Goal: Task Accomplishment & Management: Manage account settings

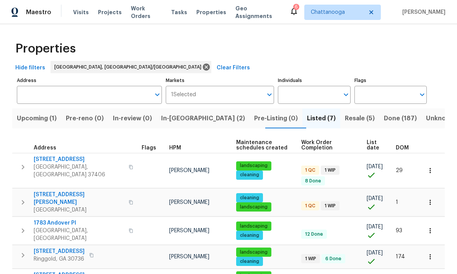
click at [274, 202] on div "landscaping" at bounding box center [265, 206] width 59 height 9
click at [139, 198] on td at bounding box center [153, 202] width 28 height 28
click at [281, 202] on div "landscaping" at bounding box center [265, 206] width 59 height 9
click at [75, 206] on span "[GEOGRAPHIC_DATA]" at bounding box center [79, 210] width 90 height 8
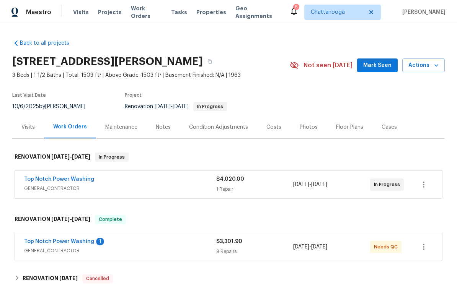
click at [68, 244] on link "Top Notch Power Washing" at bounding box center [59, 241] width 70 height 5
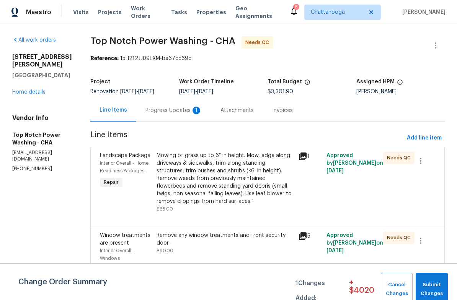
click at [174, 111] on div "Progress Updates 1" at bounding box center [173, 111] width 57 height 8
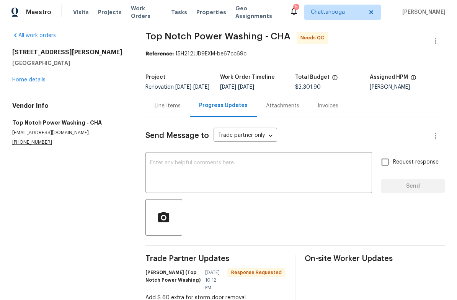
scroll to position [3, 0]
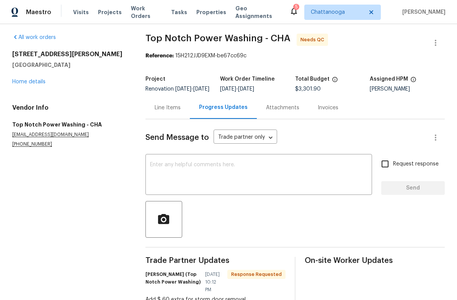
click at [174, 110] on div "Line Items" at bounding box center [168, 108] width 26 height 8
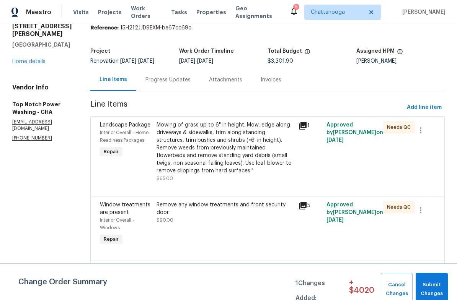
scroll to position [35, 0]
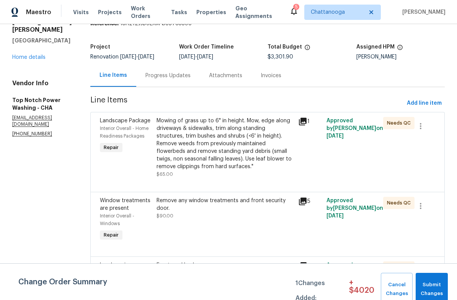
click at [252, 215] on div "Remove any window treatments and front security door. $90.00" at bounding box center [224, 208] width 137 height 23
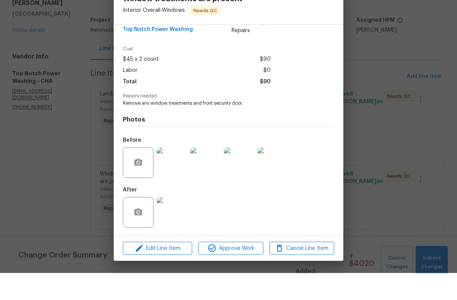
scroll to position [15, 0]
click at [179, 271] on span "Edit Line Item" at bounding box center [157, 276] width 65 height 10
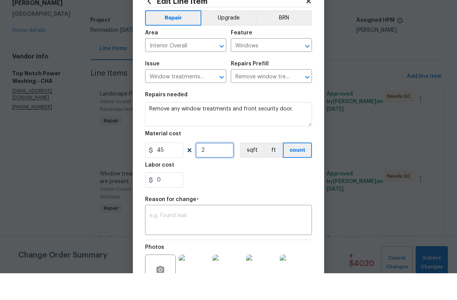
click at [223, 170] on input "2" at bounding box center [215, 177] width 38 height 15
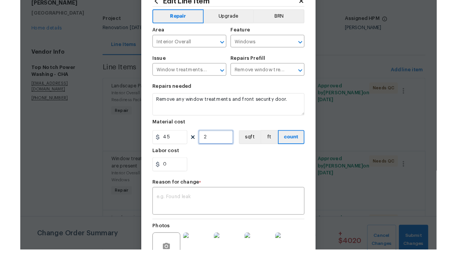
scroll to position [15, 0]
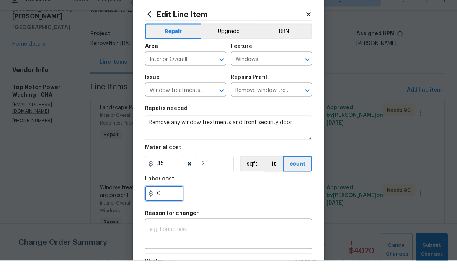
click at [178, 199] on input "0" at bounding box center [164, 206] width 38 height 15
type input "60"
click at [240, 234] on div "x ​" at bounding box center [228, 248] width 167 height 28
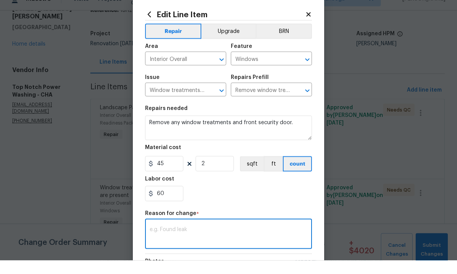
scroll to position [29, 0]
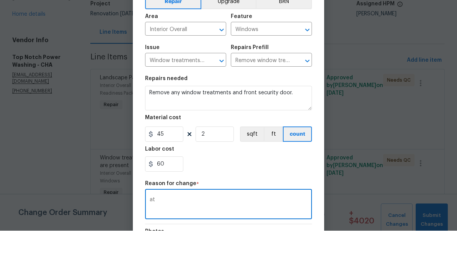
type textarea "a"
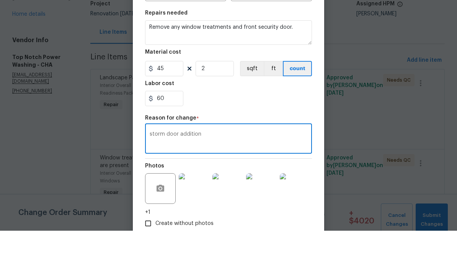
scroll to position [88, 0]
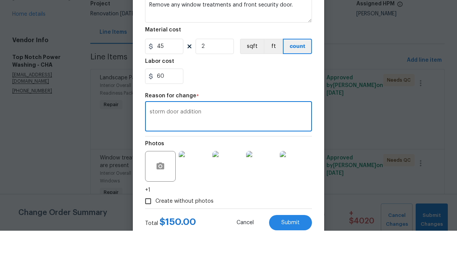
type textarea "storm door addition"
click at [287, 86] on section "Repairs needed Remove any window treatments and front security door. Material c…" at bounding box center [228, 79] width 167 height 105
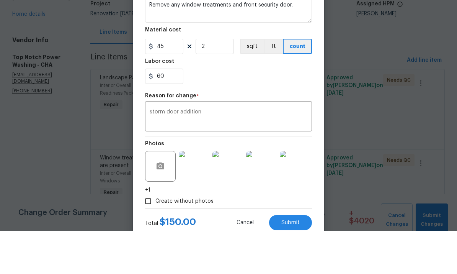
click at [297, 263] on span "Submit" at bounding box center [290, 266] width 18 height 6
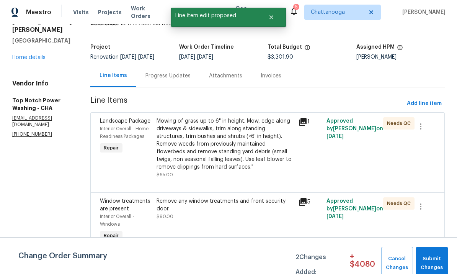
scroll to position [0, 0]
click at [432, 257] on span "Submit Changes" at bounding box center [432, 263] width 24 height 18
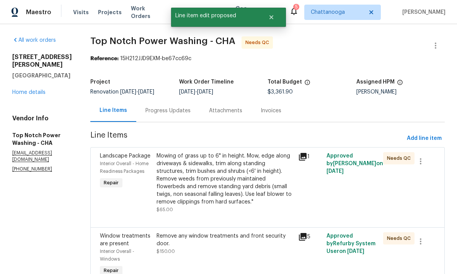
click at [246, 183] on div "Mowing of grass up to 6" in height. Mow, edge along driveways & sidewalks, trim…" at bounding box center [224, 179] width 137 height 54
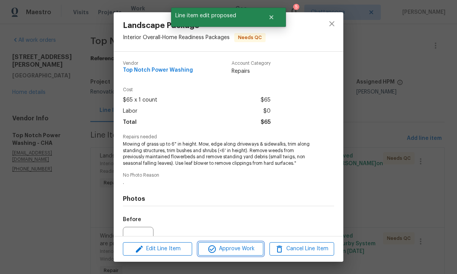
click at [240, 249] on span "Approve Work" at bounding box center [231, 249] width 60 height 10
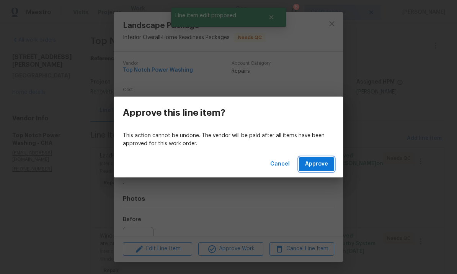
click at [311, 170] on button "Approve" at bounding box center [316, 164] width 35 height 14
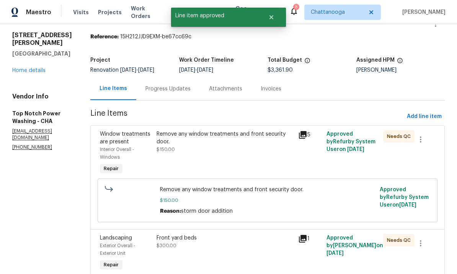
scroll to position [26, 0]
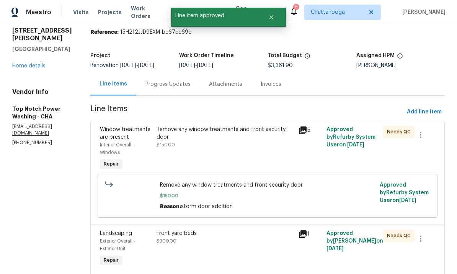
click at [236, 150] on div "Remove any window treatments and front security door. $150.00" at bounding box center [225, 148] width 142 height 51
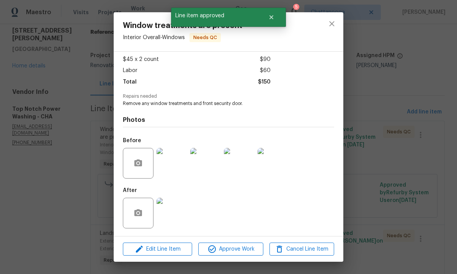
scroll to position [42, 0]
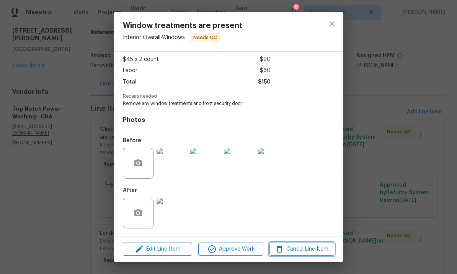
click at [303, 245] on span "Cancel Line Item" at bounding box center [302, 249] width 60 height 10
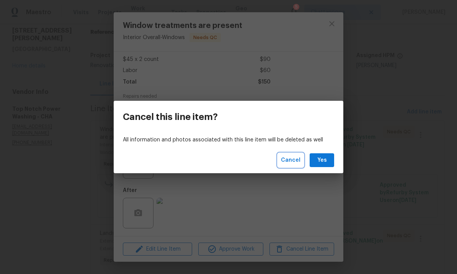
click at [290, 165] on button "Cancel" at bounding box center [291, 160] width 26 height 14
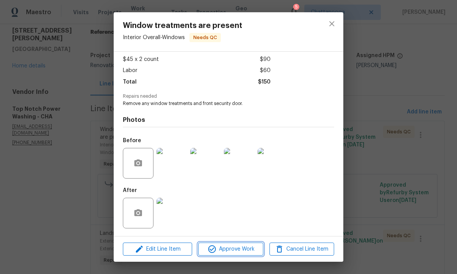
click at [230, 252] on span "Approve Work" at bounding box center [231, 249] width 60 height 10
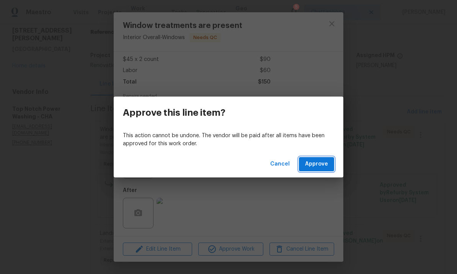
click at [327, 165] on span "Approve" at bounding box center [316, 164] width 23 height 10
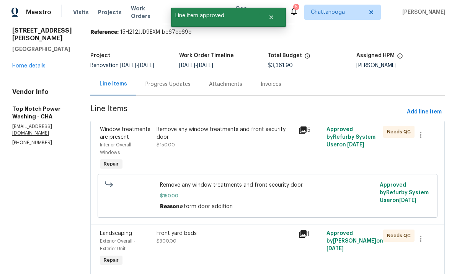
scroll to position [0, 0]
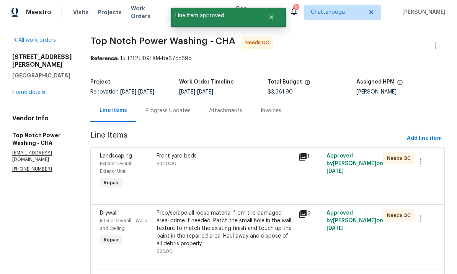
click at [196, 161] on div "Front yard beds $300.00" at bounding box center [224, 159] width 137 height 15
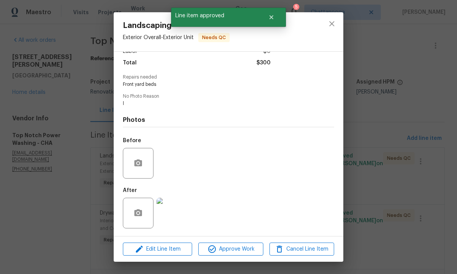
scroll to position [62, 0]
click at [176, 215] on img at bounding box center [171, 212] width 31 height 31
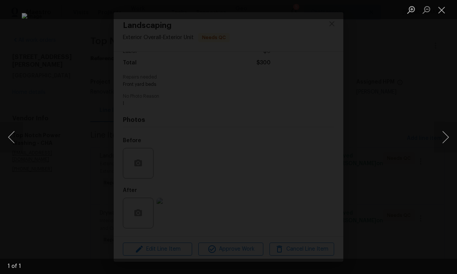
click at [424, 116] on div "Lightbox" at bounding box center [228, 137] width 457 height 274
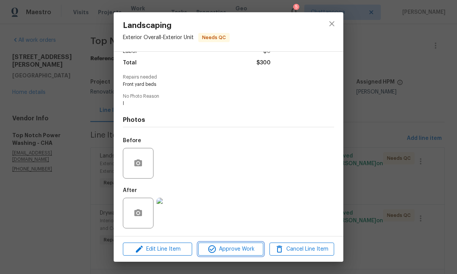
click at [237, 245] on span "Approve Work" at bounding box center [231, 249] width 60 height 10
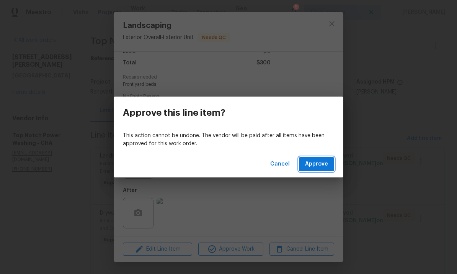
click at [315, 170] on button "Approve" at bounding box center [316, 164] width 35 height 14
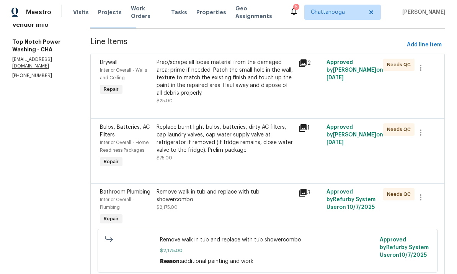
scroll to position [87, 0]
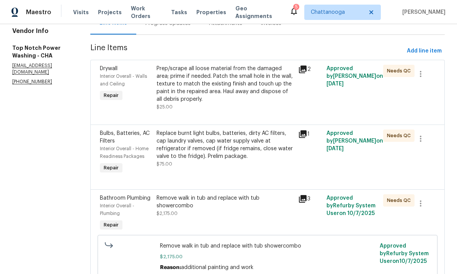
click at [227, 89] on div "Prep/scrape all loose material from the damaged area; prime if needed. Patch th…" at bounding box center [224, 84] width 137 height 38
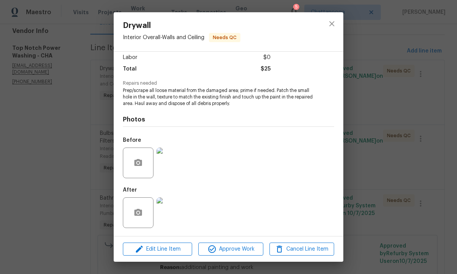
scroll to position [55, 0]
click at [242, 245] on span "Approve Work" at bounding box center [231, 249] width 60 height 10
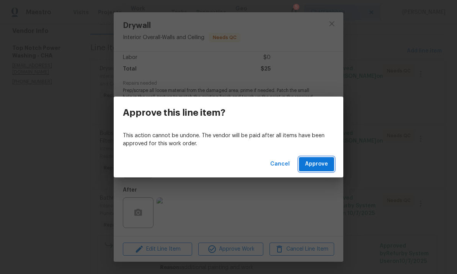
click at [320, 164] on span "Approve" at bounding box center [316, 164] width 23 height 10
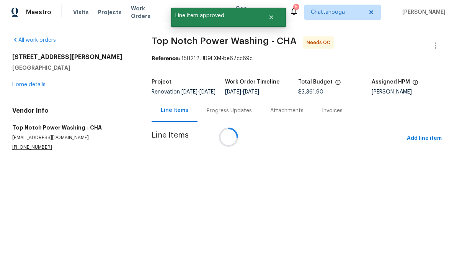
scroll to position [0, 0]
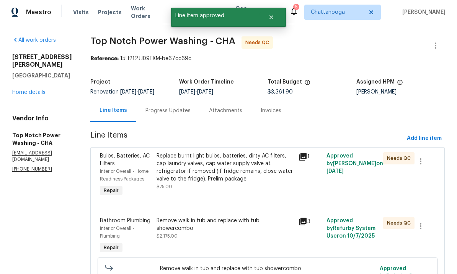
click at [222, 175] on div "Replace burnt light bulbs, batteries, dirty AC filters, cap laundry valves, cap…" at bounding box center [224, 167] width 137 height 31
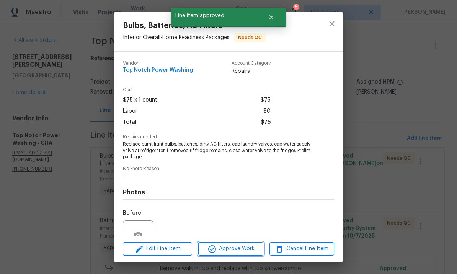
click at [248, 246] on span "Approve Work" at bounding box center [231, 249] width 60 height 10
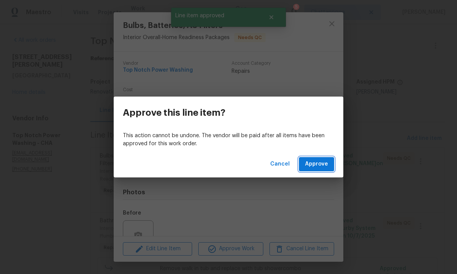
click at [325, 163] on span "Approve" at bounding box center [316, 164] width 23 height 10
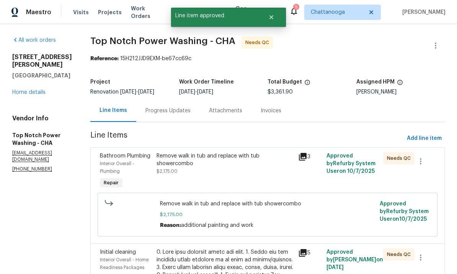
click at [236, 167] on div "Remove walk in tub and replace with tub showercombo" at bounding box center [224, 159] width 137 height 15
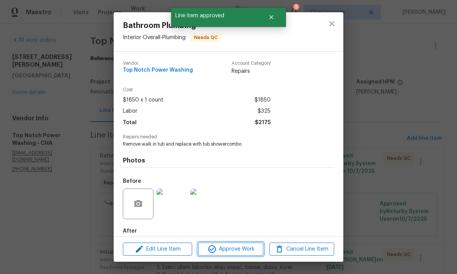
click at [248, 249] on span "Approve Work" at bounding box center [231, 249] width 60 height 10
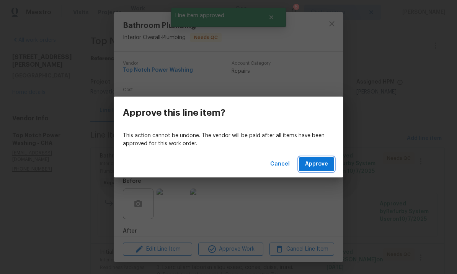
click at [308, 170] on button "Approve" at bounding box center [316, 164] width 35 height 14
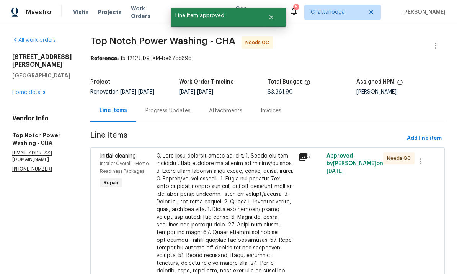
click at [248, 212] on div at bounding box center [224, 255] width 137 height 207
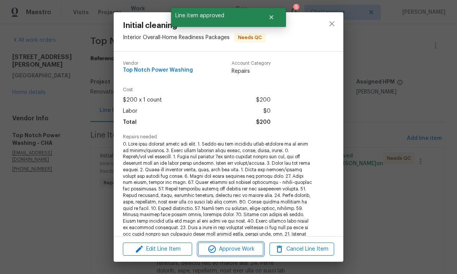
click at [253, 249] on span "Approve Work" at bounding box center [231, 249] width 60 height 10
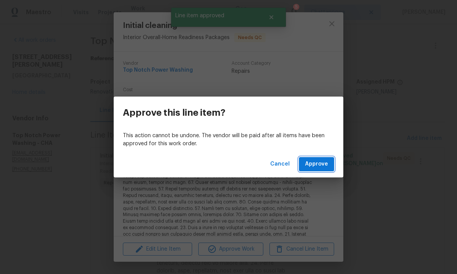
click at [320, 168] on span "Approve" at bounding box center [316, 164] width 23 height 10
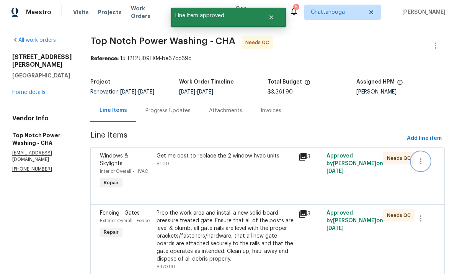
click at [425, 163] on button "button" at bounding box center [420, 161] width 18 height 18
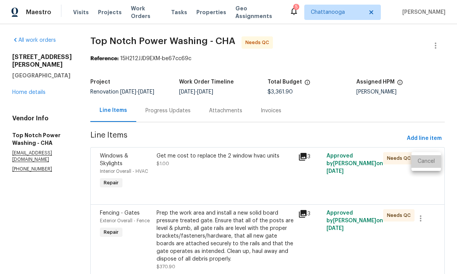
click at [435, 160] on li "Cancel" at bounding box center [425, 161] width 29 height 13
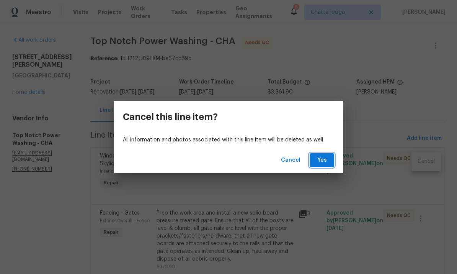
click at [329, 161] on button "Yes" at bounding box center [322, 160] width 24 height 14
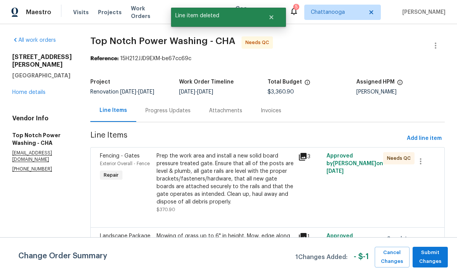
click at [233, 192] on div "Prep the work area and install a new solid board pressure treated gate. Ensure …" at bounding box center [224, 179] width 137 height 54
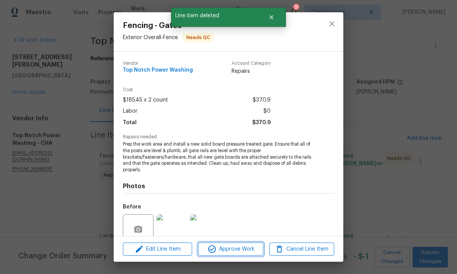
click at [246, 246] on span "Approve Work" at bounding box center [231, 249] width 60 height 10
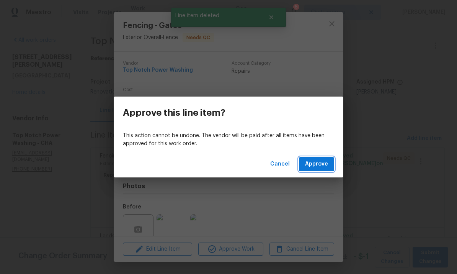
click at [317, 165] on span "Approve" at bounding box center [316, 164] width 23 height 10
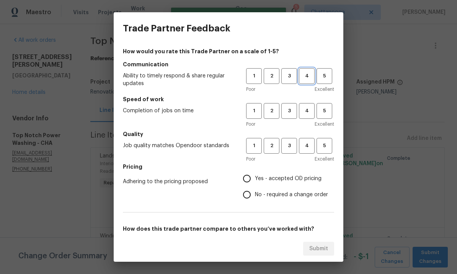
click at [306, 77] on span "4" at bounding box center [307, 76] width 14 height 9
click at [310, 111] on span "4" at bounding box center [307, 110] width 14 height 9
click at [310, 139] on button "4" at bounding box center [307, 146] width 16 height 16
click at [301, 177] on span "Yes - accepted OD pricing" at bounding box center [288, 178] width 67 height 8
click at [255, 177] on input "Yes - accepted OD pricing" at bounding box center [247, 178] width 16 height 16
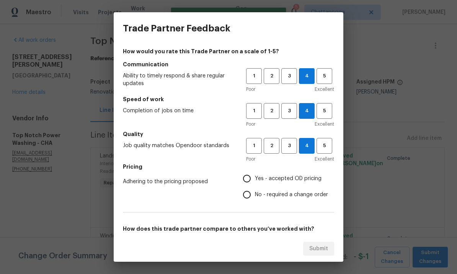
radio input "true"
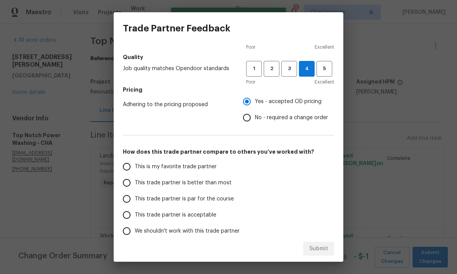
scroll to position [79, 0]
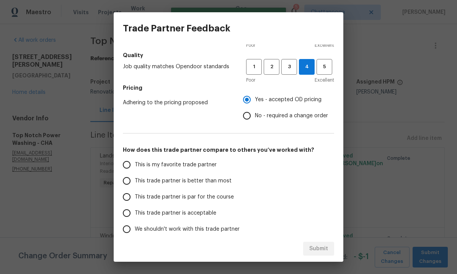
click at [196, 206] on label "This trade partner is acceptable" at bounding box center [179, 213] width 121 height 16
click at [135, 206] on input "This trade partner is acceptable" at bounding box center [127, 213] width 16 height 16
radio input "false"
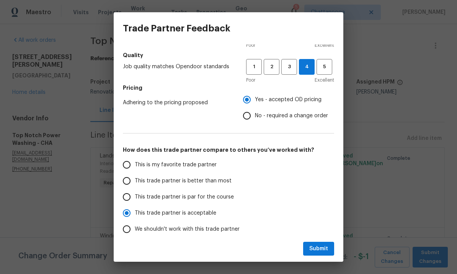
click at [212, 184] on span "This trade partner is better than most" at bounding box center [183, 181] width 97 height 8
click at [135, 184] on input "This trade partner is better than most" at bounding box center [127, 181] width 16 height 16
click at [322, 243] on button "Submit" at bounding box center [318, 248] width 31 height 14
radio input "true"
radio input "false"
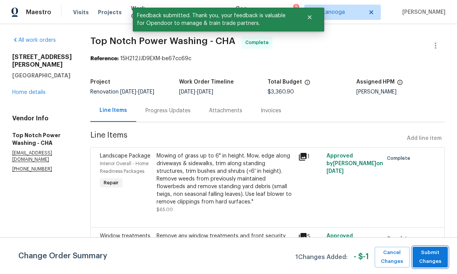
click at [437, 257] on span "Submit Changes" at bounding box center [430, 257] width 28 height 18
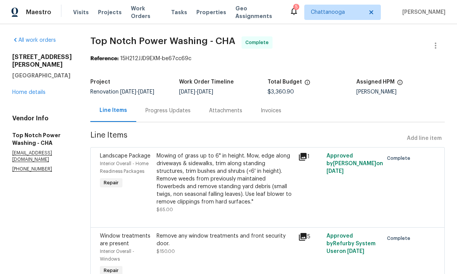
click at [29, 95] on link "Home details" at bounding box center [28, 92] width 33 height 5
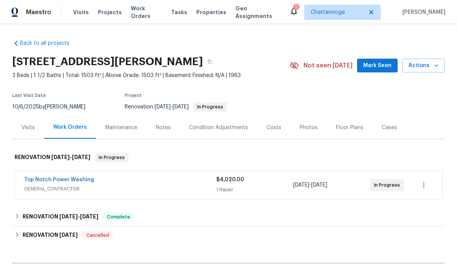
click at [274, 133] on div "Costs" at bounding box center [273, 127] width 33 height 23
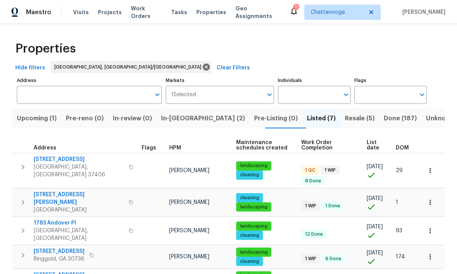
click at [57, 161] on span "2602 Forest Rd" at bounding box center [79, 159] width 90 height 8
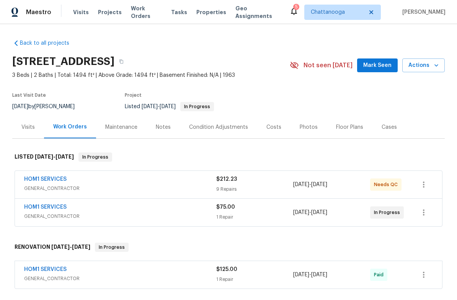
click at [78, 181] on div "HOM1 SERVICES" at bounding box center [120, 180] width 192 height 9
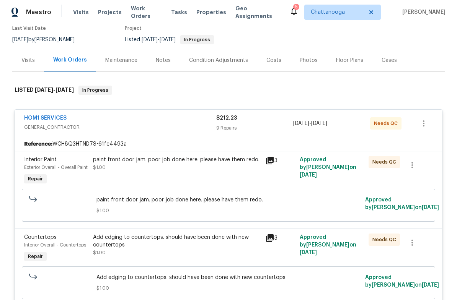
scroll to position [67, 0]
click at [201, 170] on div "paint front door jam. poor job done here. please have them redo. $1.00" at bounding box center [177, 163] width 168 height 15
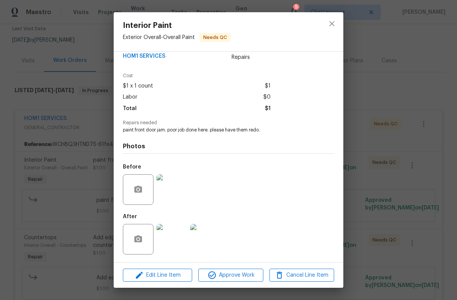
scroll to position [16, 0]
click at [172, 233] on img at bounding box center [171, 239] width 31 height 31
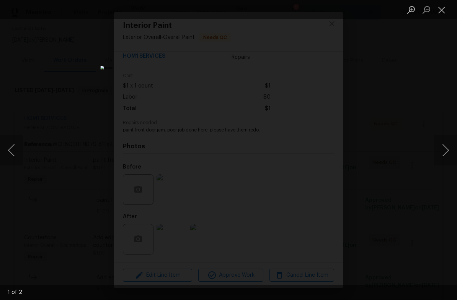
click at [378, 112] on div "Lightbox" at bounding box center [228, 150] width 457 height 300
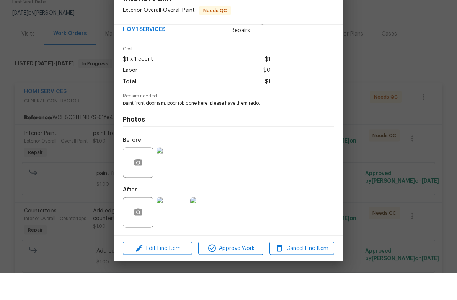
scroll to position [19, 0]
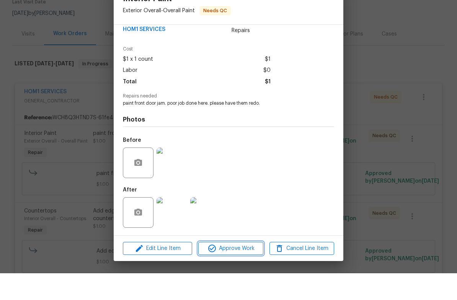
click at [243, 271] on span "Approve Work" at bounding box center [231, 276] width 60 height 10
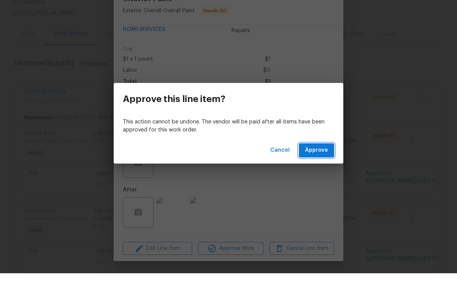
click at [322, 173] on span "Approve" at bounding box center [316, 178] width 23 height 10
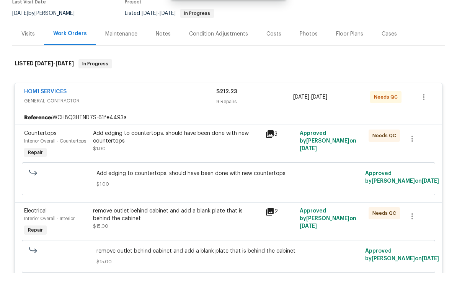
click at [210, 156] on div "Add edging to countertops. should have been done with new countertops $1.00" at bounding box center [177, 167] width 168 height 23
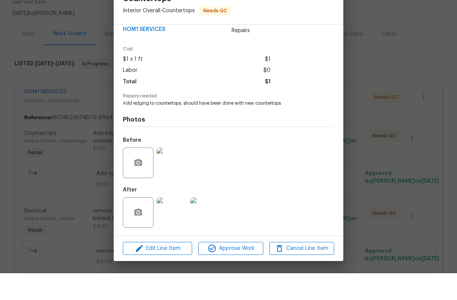
scroll to position [16, 0]
click at [166, 224] on img at bounding box center [171, 239] width 31 height 31
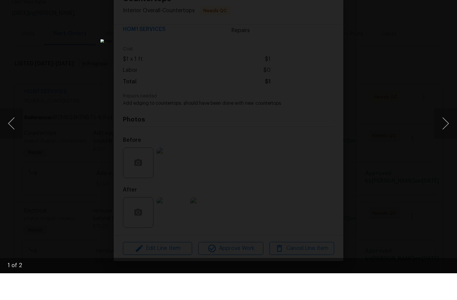
click at [447, 135] on button "Next image" at bounding box center [445, 150] width 23 height 31
click at [381, 60] on div "Lightbox" at bounding box center [228, 150] width 457 height 300
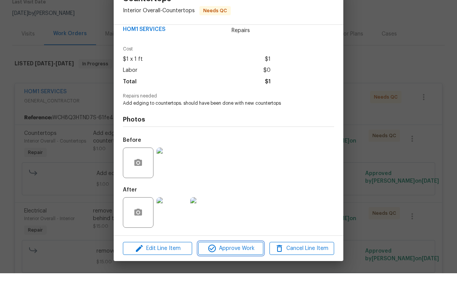
click at [232, 269] on button "Approve Work" at bounding box center [230, 275] width 65 height 13
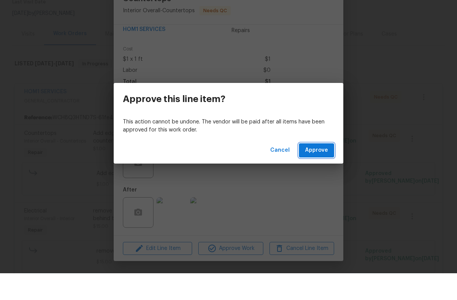
click at [321, 170] on button "Approve" at bounding box center [316, 177] width 35 height 14
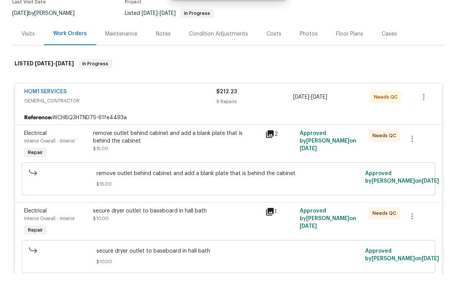
click at [205, 156] on div "remove outlet behind cabinet and add a blank plate that is behind the cabinet" at bounding box center [177, 163] width 168 height 15
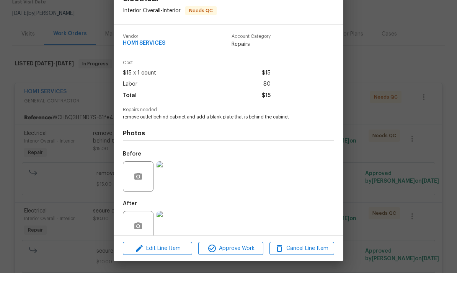
click at [174, 188] on img at bounding box center [171, 203] width 31 height 31
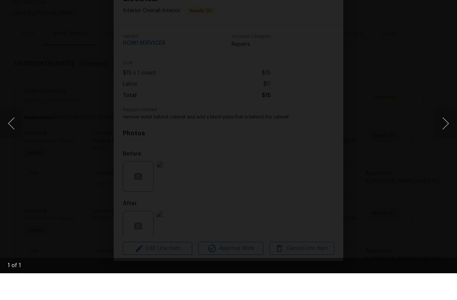
click at [453, 135] on button "Next image" at bounding box center [445, 150] width 23 height 31
click at [443, 135] on button "Next image" at bounding box center [445, 150] width 23 height 31
click at [375, 137] on img "Lightbox" at bounding box center [228, 150] width 455 height 299
click at [438, 108] on div "Lightbox" at bounding box center [228, 150] width 457 height 300
click at [452, 135] on button "Next image" at bounding box center [445, 150] width 23 height 31
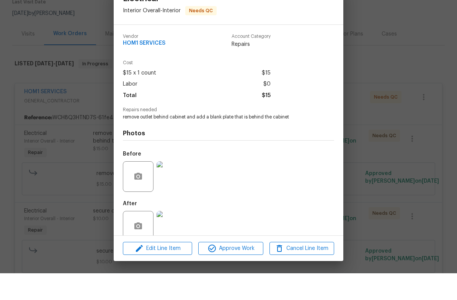
click at [177, 238] on img at bounding box center [171, 253] width 31 height 31
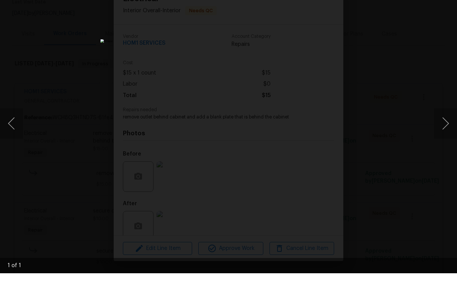
click at [447, 135] on button "Next image" at bounding box center [445, 150] width 23 height 31
click at [414, 141] on div "Lightbox" at bounding box center [228, 150] width 457 height 300
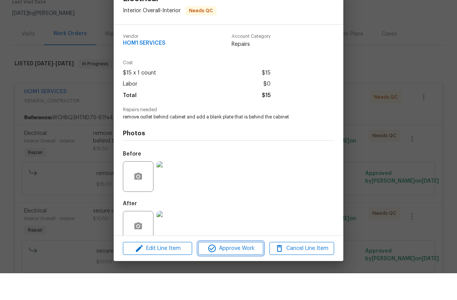
click at [241, 271] on span "Approve Work" at bounding box center [231, 276] width 60 height 10
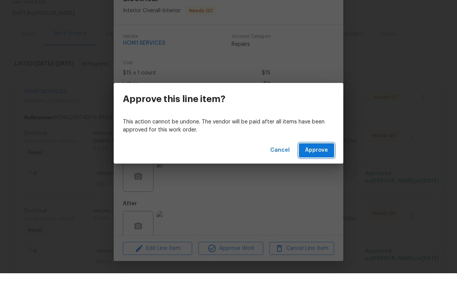
click at [327, 173] on span "Approve" at bounding box center [316, 178] width 23 height 10
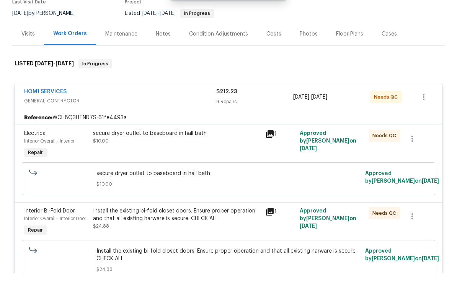
scroll to position [95, 0]
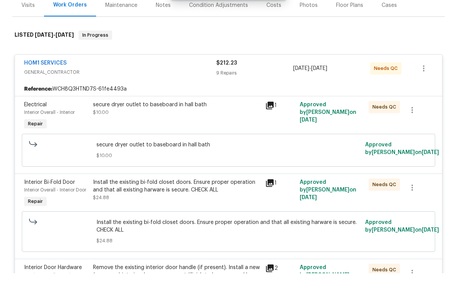
click at [195, 128] on div "secure dryer outlet to baseboard in hall bath $10.00" at bounding box center [177, 135] width 168 height 15
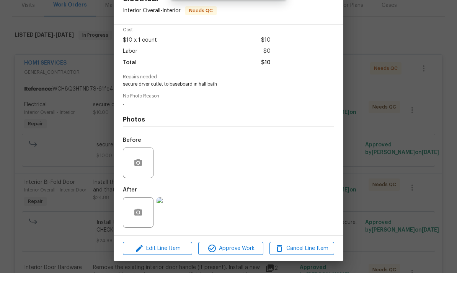
scroll to position [35, 0]
click at [171, 224] on img at bounding box center [171, 239] width 31 height 31
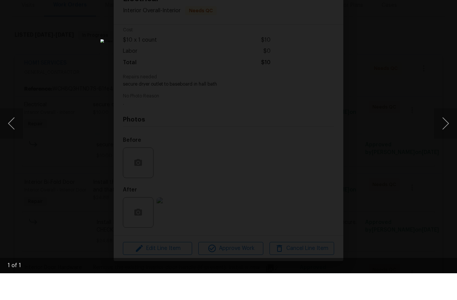
click at [405, 161] on div "Lightbox" at bounding box center [228, 150] width 457 height 300
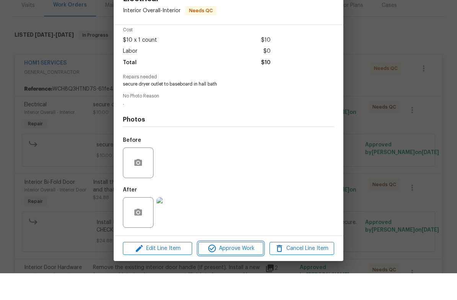
click at [236, 269] on button "Approve Work" at bounding box center [230, 275] width 65 height 13
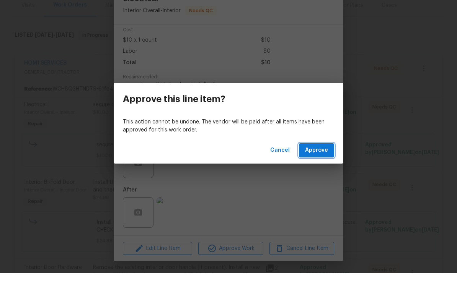
click at [326, 173] on span "Approve" at bounding box center [316, 178] width 23 height 10
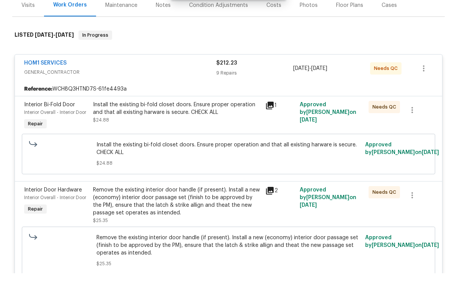
click at [208, 128] on div "Install the existing bi-fold closet doors. Ensure proper operation and that all…" at bounding box center [177, 135] width 168 height 15
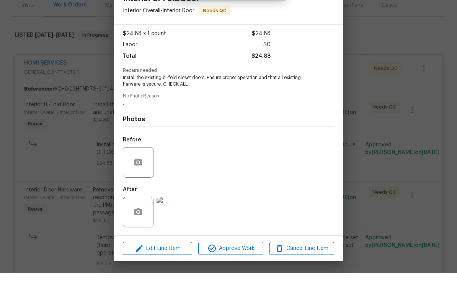
scroll to position [41, 0]
click at [174, 224] on img at bounding box center [171, 239] width 31 height 31
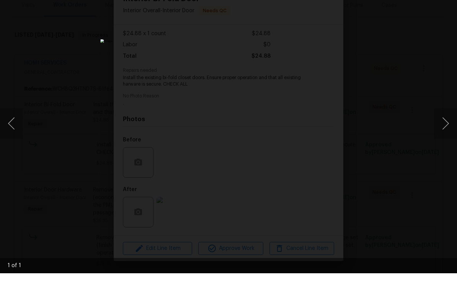
click at [408, 139] on div "Lightbox" at bounding box center [228, 150] width 457 height 300
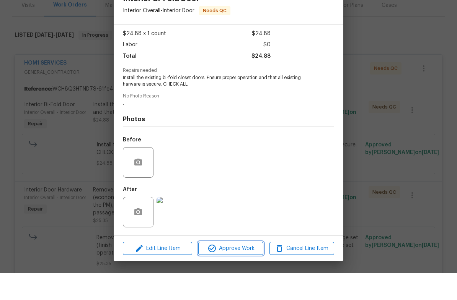
click at [231, 271] on span "Approve Work" at bounding box center [231, 276] width 60 height 10
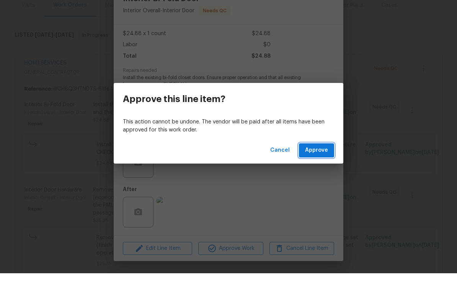
click at [323, 173] on span "Approve" at bounding box center [316, 178] width 23 height 10
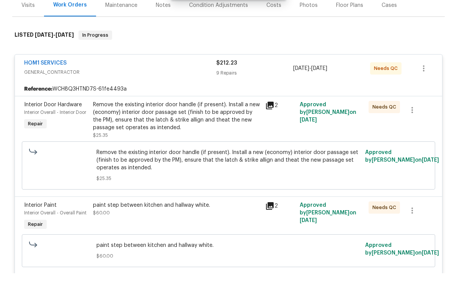
click at [224, 128] on div "Remove the existing interior door handle (if present). Install a new (economy) …" at bounding box center [177, 143] width 168 height 31
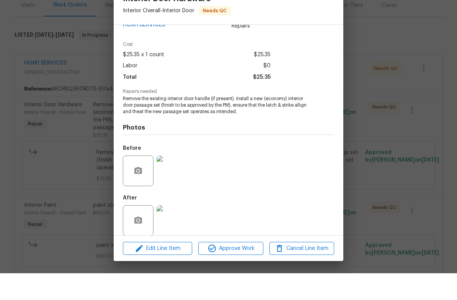
scroll to position [19, 0]
click at [177, 232] on img at bounding box center [171, 247] width 31 height 31
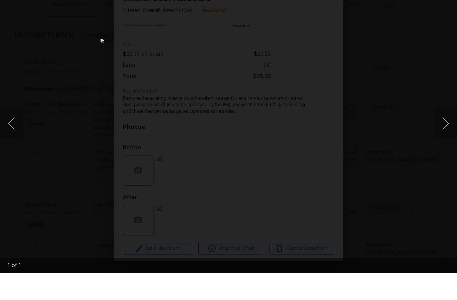
click at [409, 98] on div "Lightbox" at bounding box center [228, 150] width 457 height 300
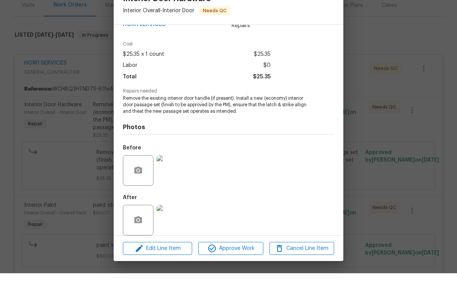
click at [241, 271] on span "Approve Work" at bounding box center [231, 276] width 60 height 10
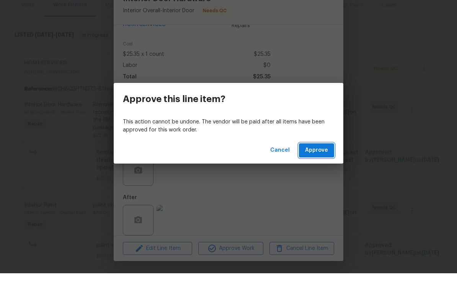
click at [328, 170] on button "Approve" at bounding box center [316, 177] width 35 height 14
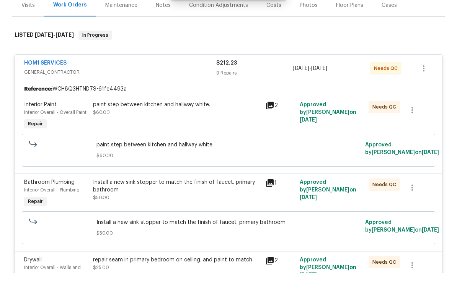
click at [205, 128] on div "paint step between kitchen and hallway white. $60.00" at bounding box center [177, 135] width 168 height 15
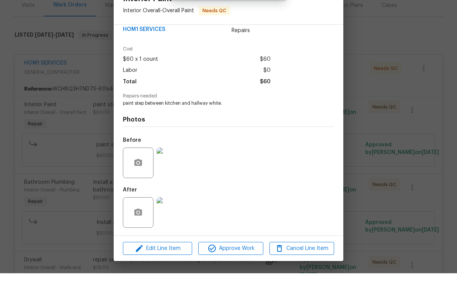
scroll to position [16, 0]
click at [170, 224] on img at bounding box center [171, 239] width 31 height 31
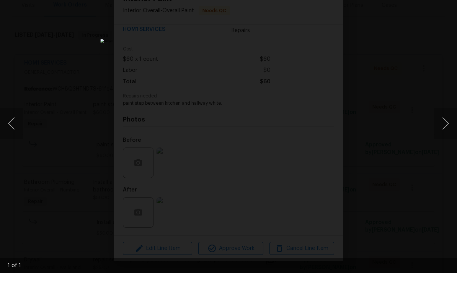
click at [423, 89] on div "Lightbox" at bounding box center [228, 150] width 457 height 300
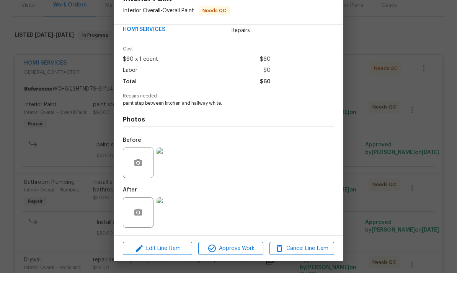
click at [238, 263] on div "Edit Line Item Approve Work Cancel Line Item" at bounding box center [229, 276] width 230 height 26
click at [241, 271] on span "Approve Work" at bounding box center [231, 276] width 60 height 10
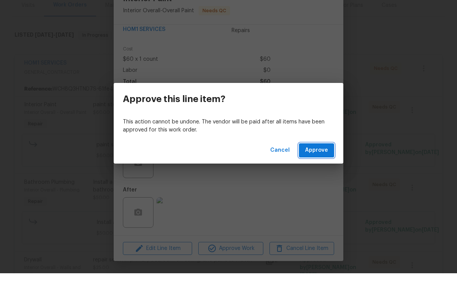
click at [317, 173] on span "Approve" at bounding box center [316, 178] width 23 height 10
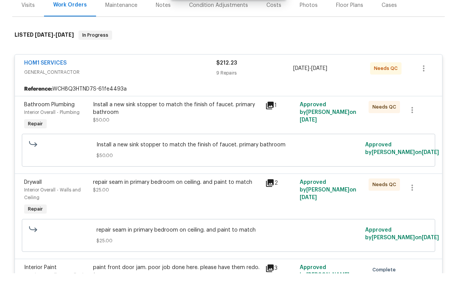
click at [230, 128] on div "Install a new sink stopper to match the finish of faucet. primary bathroom" at bounding box center [177, 135] width 168 height 15
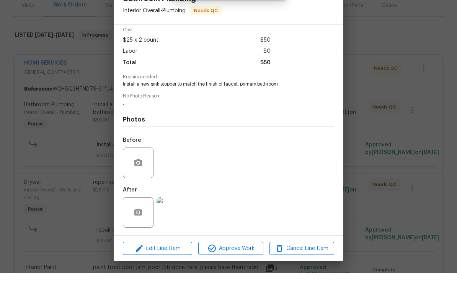
scroll to position [35, 0]
click at [173, 224] on img at bounding box center [171, 239] width 31 height 31
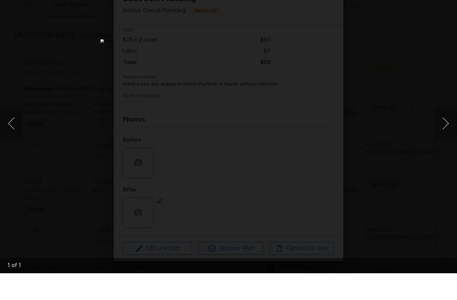
click at [383, 142] on div "Lightbox" at bounding box center [228, 150] width 457 height 300
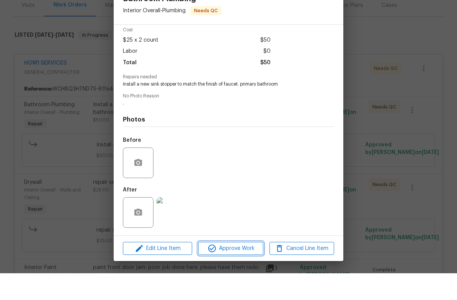
click at [235, 271] on span "Approve Work" at bounding box center [231, 276] width 60 height 10
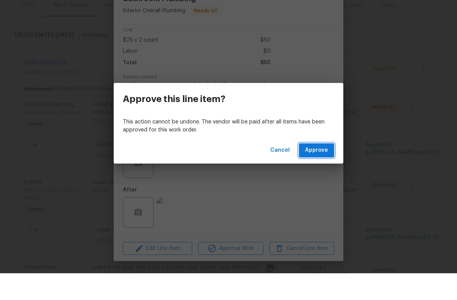
click at [321, 170] on button "Approve" at bounding box center [316, 177] width 35 height 14
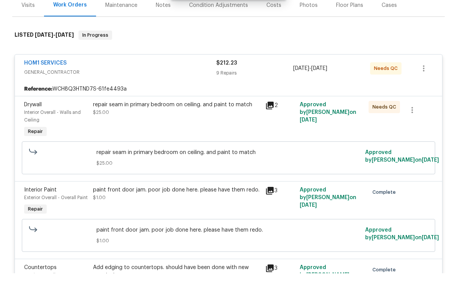
click at [207, 128] on div "repair seam in primary bedroom on ceiling. and paint to match $25.00" at bounding box center [177, 135] width 168 height 15
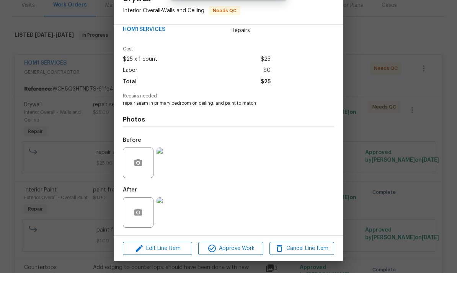
scroll to position [16, 0]
click at [175, 224] on img at bounding box center [171, 239] width 31 height 31
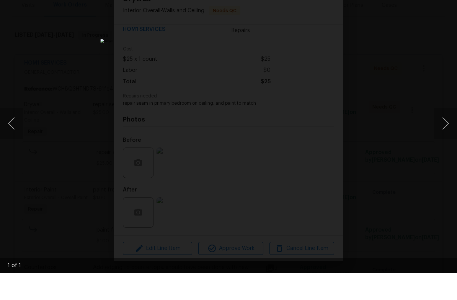
click at [454, 135] on button "Next image" at bounding box center [445, 150] width 23 height 31
click at [443, 135] on button "Next image" at bounding box center [445, 150] width 23 height 31
click at [396, 85] on div "Lightbox" at bounding box center [228, 150] width 457 height 300
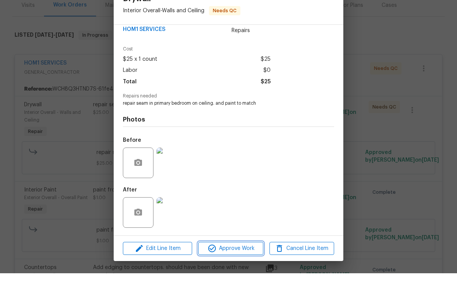
click at [244, 271] on span "Approve Work" at bounding box center [231, 276] width 60 height 10
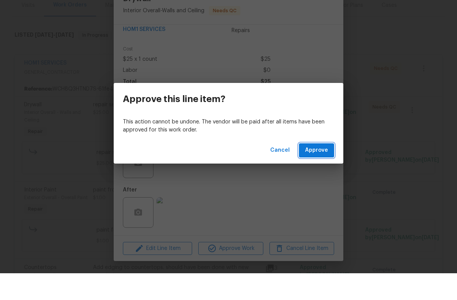
click at [327, 173] on span "Approve" at bounding box center [316, 178] width 23 height 10
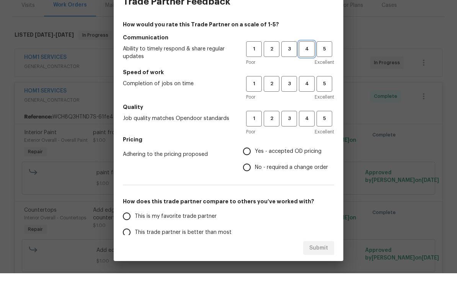
click at [308, 72] on span "4" at bounding box center [307, 76] width 14 height 9
click at [308, 103] on button "4" at bounding box center [307, 111] width 16 height 16
click at [312, 141] on span "4" at bounding box center [307, 145] width 14 height 9
click at [289, 174] on span "Yes - accepted OD pricing" at bounding box center [288, 178] width 67 height 8
click at [255, 170] on input "Yes - accepted OD pricing" at bounding box center [247, 178] width 16 height 16
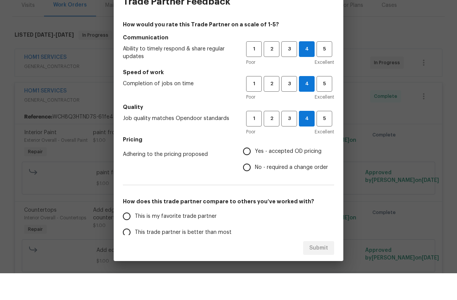
radio input "true"
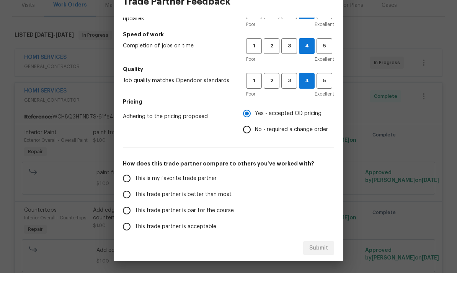
scroll to position [39, 0]
click at [222, 233] on span "This trade partner is par for the course" at bounding box center [184, 237] width 99 height 8
click at [135, 229] on input "This trade partner is par for the course" at bounding box center [127, 237] width 16 height 16
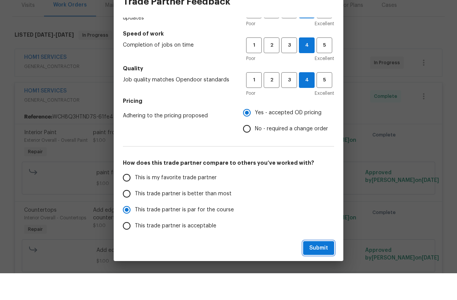
click at [327, 268] on button "Submit" at bounding box center [318, 275] width 31 height 14
radio input "true"
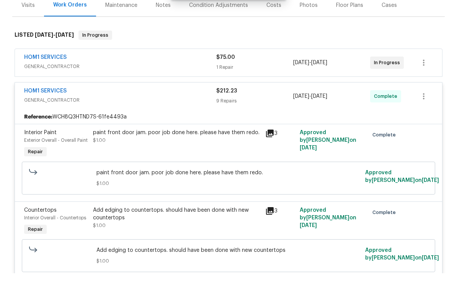
radio input "false"
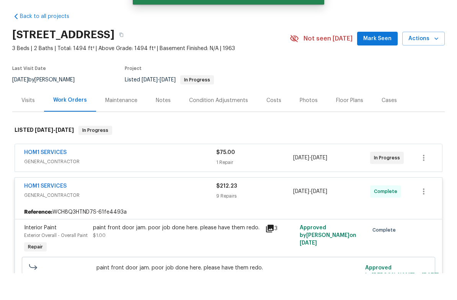
scroll to position [0, 0]
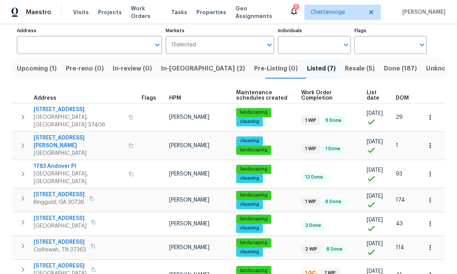
scroll to position [49, 0]
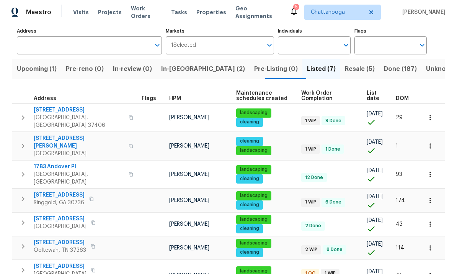
click at [69, 262] on span "[STREET_ADDRESS]" at bounding box center [60, 266] width 53 height 8
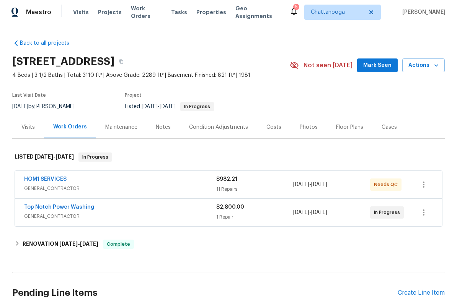
click at [115, 185] on span "GENERAL_CONTRACTOR" at bounding box center [120, 189] width 192 height 8
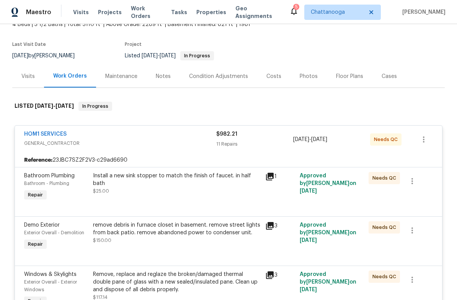
scroll to position [52, 0]
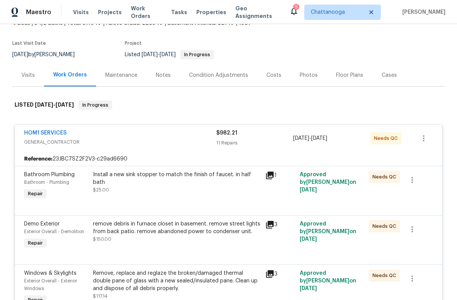
click at [167, 185] on div "Install a new sink stopper to match the finish of faucet. in half bath $25.00" at bounding box center [177, 182] width 168 height 23
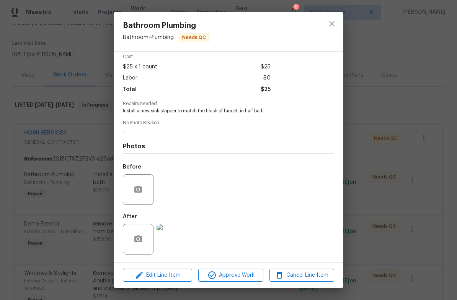
scroll to position [35, 0]
click at [175, 239] on img at bounding box center [171, 239] width 31 height 31
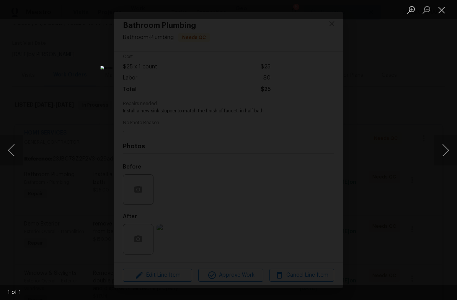
click at [392, 114] on div "Lightbox" at bounding box center [228, 150] width 457 height 300
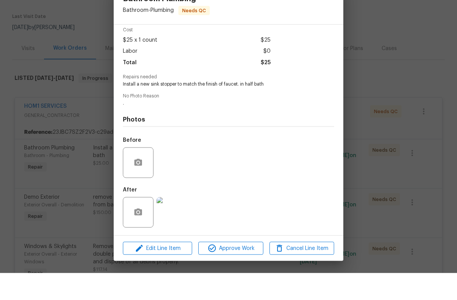
scroll to position [19, 0]
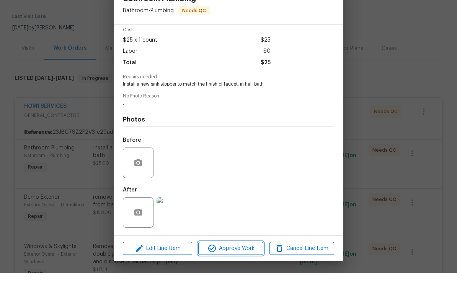
click at [245, 271] on span "Approve Work" at bounding box center [231, 276] width 60 height 10
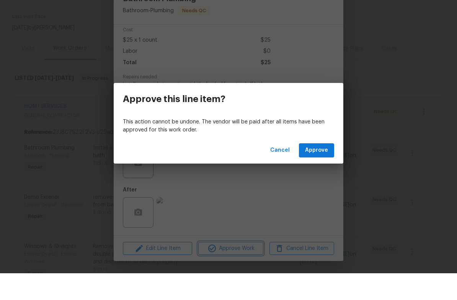
click at [325, 165] on div "Approve this line item? This action cannot be undone. The vendor will be paid a…" at bounding box center [228, 150] width 457 height 300
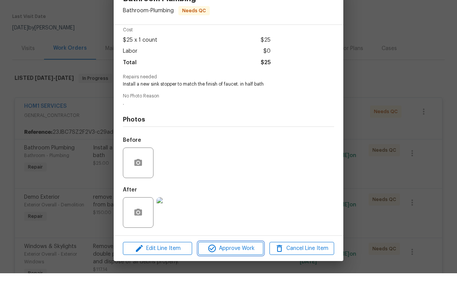
click at [241, 271] on span "Approve Work" at bounding box center [231, 276] width 60 height 10
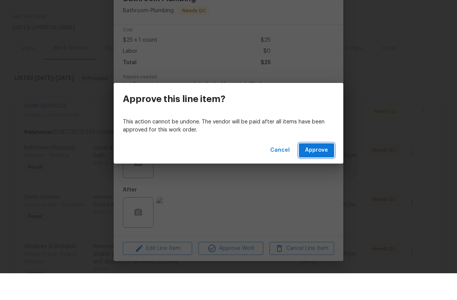
click at [319, 173] on span "Approve" at bounding box center [316, 178] width 23 height 10
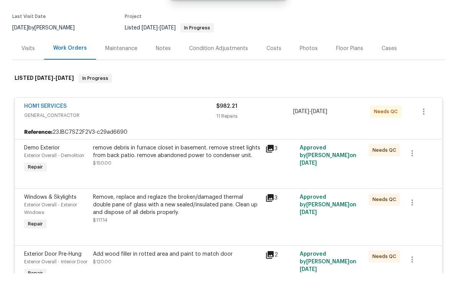
click at [215, 171] on div "remove debris in furnace closet in basement. remove street lights from back pat…" at bounding box center [177, 178] width 168 height 15
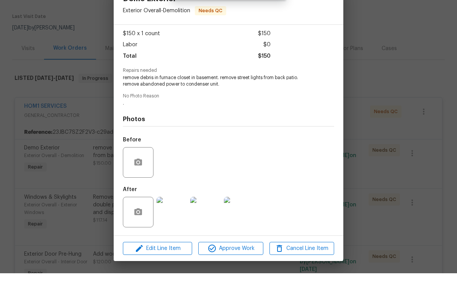
scroll to position [41, 0]
click at [174, 224] on img at bounding box center [171, 239] width 31 height 31
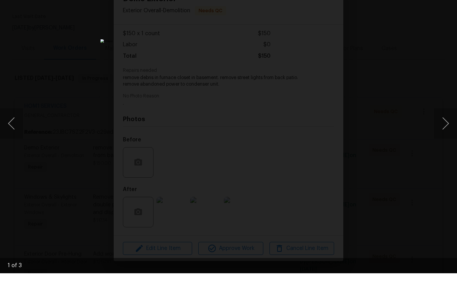
click at [450, 135] on button "Next image" at bounding box center [445, 150] width 23 height 31
click at [453, 135] on button "Next image" at bounding box center [445, 150] width 23 height 31
click at [406, 136] on div "Lightbox" at bounding box center [228, 150] width 457 height 300
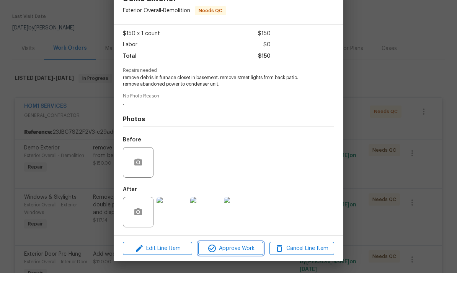
click at [252, 271] on span "Approve Work" at bounding box center [231, 276] width 60 height 10
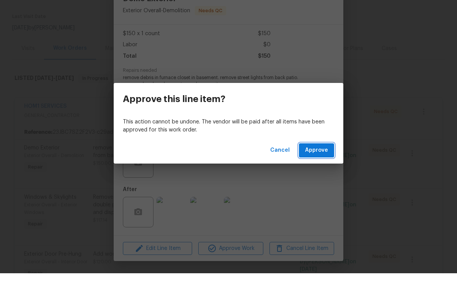
click at [317, 170] on button "Approve" at bounding box center [316, 177] width 35 height 14
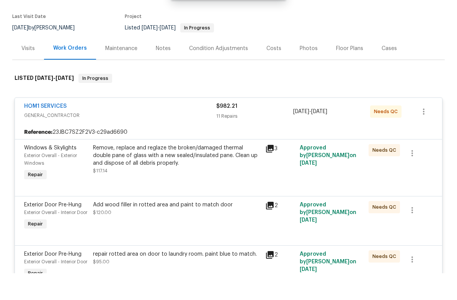
click at [227, 171] on div "Remove, replace and reglaze the broken/damaged thermal double pane of glass wit…" at bounding box center [177, 182] width 168 height 23
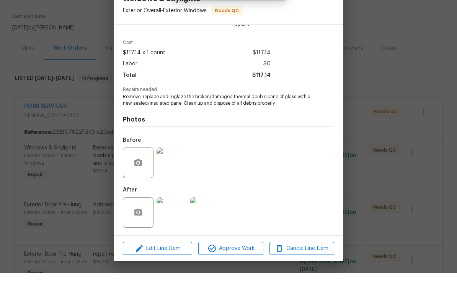
scroll to position [22, 0]
click at [174, 174] on img at bounding box center [171, 189] width 31 height 31
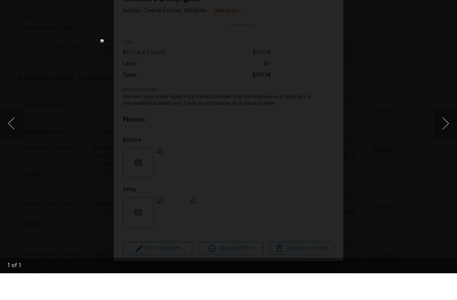
click at [447, 135] on button "Next image" at bounding box center [445, 150] width 23 height 31
click at [452, 135] on button "Next image" at bounding box center [445, 150] width 23 height 31
click at [445, 135] on button "Next image" at bounding box center [445, 150] width 23 height 31
click at [408, 152] on div "Lightbox" at bounding box center [228, 150] width 457 height 300
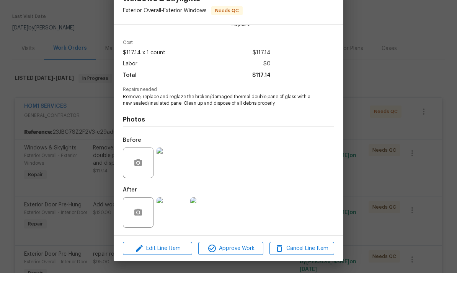
click at [173, 224] on img at bounding box center [171, 239] width 31 height 31
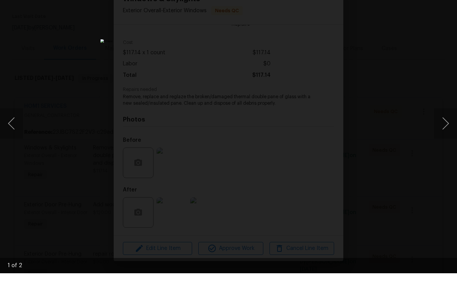
click at [443, 135] on button "Next image" at bounding box center [445, 150] width 23 height 31
click at [445, 135] on button "Next image" at bounding box center [445, 150] width 23 height 31
click at [415, 183] on div "Lightbox" at bounding box center [228, 150] width 457 height 300
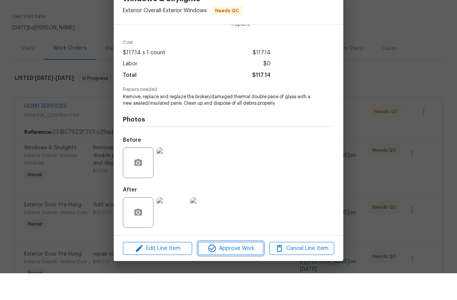
click at [236, 271] on span "Approve Work" at bounding box center [231, 276] width 60 height 10
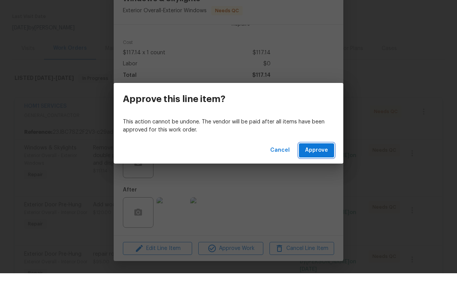
click at [324, 170] on button "Approve" at bounding box center [316, 177] width 35 height 14
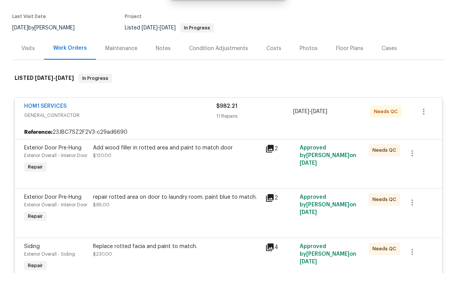
click at [217, 220] on div "repair rotted area on door to laundry room. paint blue to match. $95.00" at bounding box center [177, 227] width 168 height 15
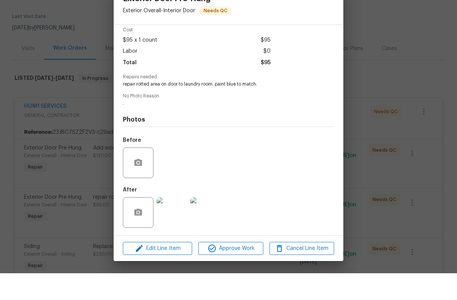
scroll to position [35, 0]
click at [173, 224] on img at bounding box center [171, 239] width 31 height 31
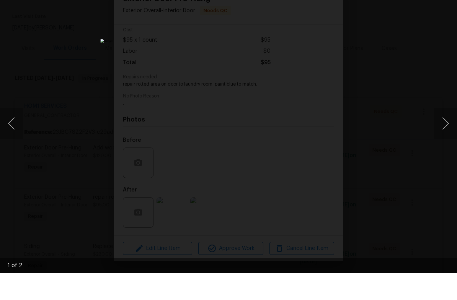
click at [446, 135] on button "Next image" at bounding box center [445, 150] width 23 height 31
click at [447, 135] on button "Next image" at bounding box center [445, 150] width 23 height 31
click at [389, 82] on div "Lightbox" at bounding box center [228, 150] width 457 height 300
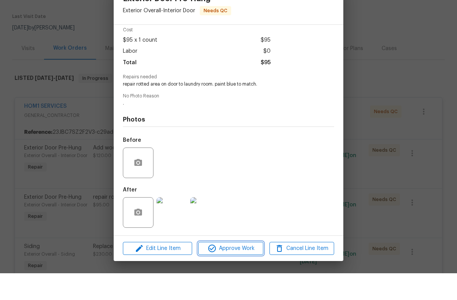
click at [235, 269] on button "Approve Work" at bounding box center [230, 275] width 65 height 13
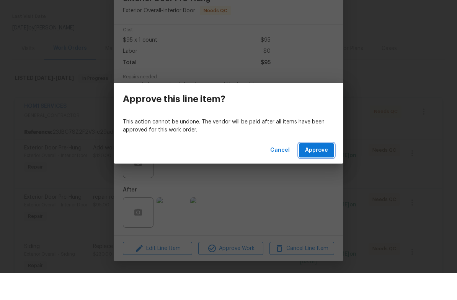
click at [323, 173] on span "Approve" at bounding box center [316, 178] width 23 height 10
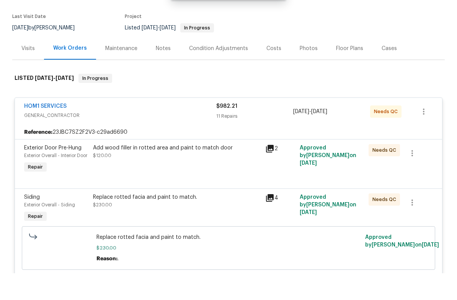
click at [183, 171] on div "Add wood filler in rotted area and paint to match door $120.00" at bounding box center [177, 178] width 168 height 15
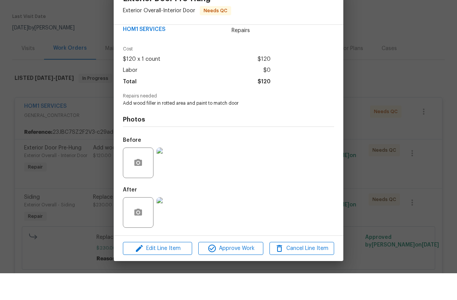
scroll to position [16, 0]
click at [242, 271] on span "Approve Work" at bounding box center [231, 276] width 60 height 10
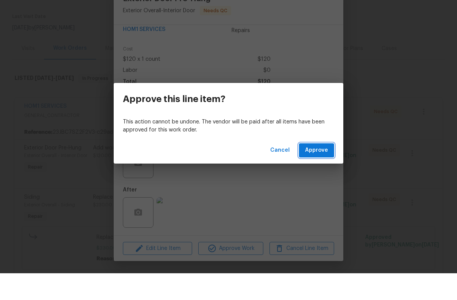
click at [320, 170] on button "Approve" at bounding box center [316, 177] width 35 height 14
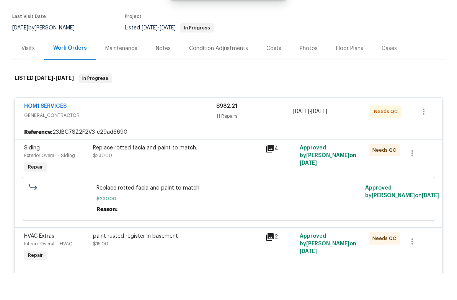
click at [190, 139] on span "GENERAL_CONTRACTOR" at bounding box center [120, 143] width 192 height 8
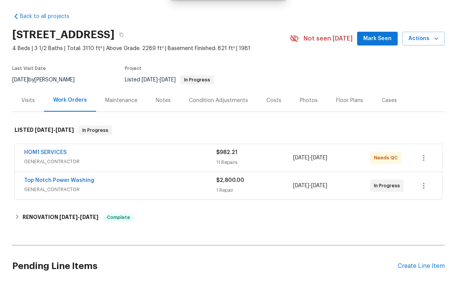
scroll to position [0, 0]
click at [60, 177] on link "HOM1 SERVICES" at bounding box center [45, 179] width 42 height 5
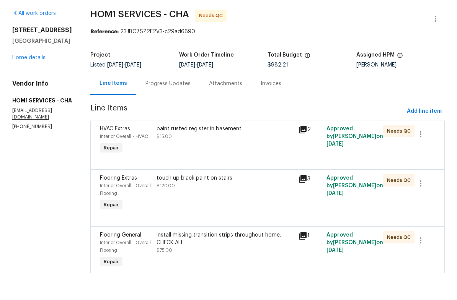
click at [223, 150] on div "paint rusted register in basement $15.00" at bounding box center [225, 167] width 142 height 35
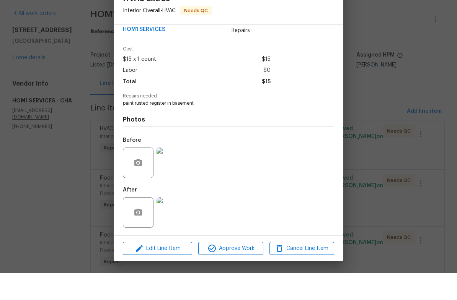
scroll to position [16, 0]
click at [240, 271] on span "Approve Work" at bounding box center [231, 276] width 60 height 10
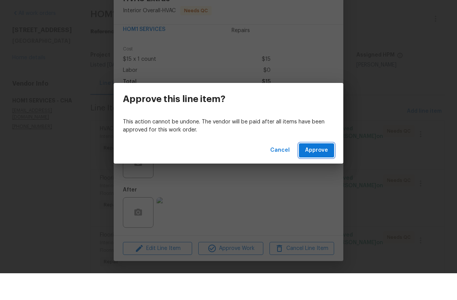
click at [319, 170] on button "Approve" at bounding box center [316, 177] width 35 height 14
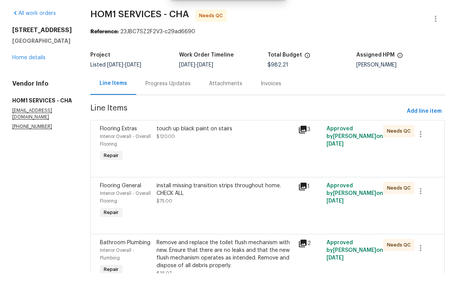
click at [225, 152] on div "touch up black paint on stairs $120.00" at bounding box center [224, 159] width 137 height 15
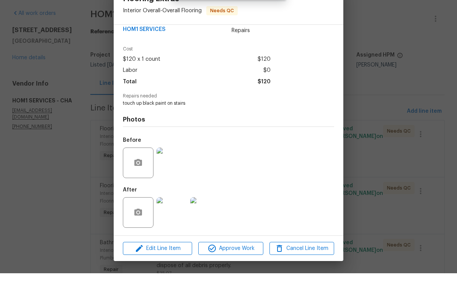
click at [179, 174] on img at bounding box center [171, 189] width 31 height 31
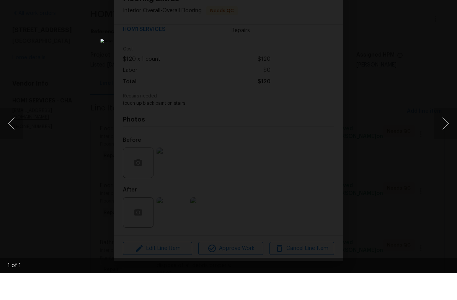
click at [435, 135] on button "Next image" at bounding box center [445, 150] width 23 height 31
click at [445, 135] on button "Next image" at bounding box center [445, 150] width 23 height 31
click at [413, 158] on div "Lightbox" at bounding box center [228, 150] width 457 height 300
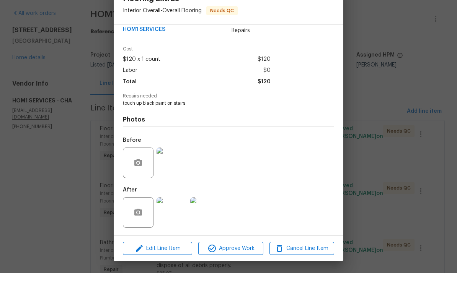
click at [174, 224] on img at bounding box center [171, 239] width 31 height 31
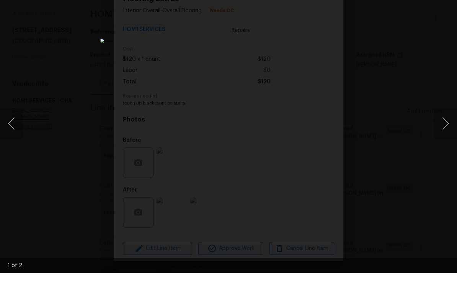
click at [448, 135] on button "Next image" at bounding box center [445, 150] width 23 height 31
click at [445, 135] on button "Next image" at bounding box center [445, 150] width 23 height 31
click at [446, 135] on button "Next image" at bounding box center [445, 150] width 23 height 31
click at [401, 171] on div "Lightbox" at bounding box center [228, 150] width 457 height 300
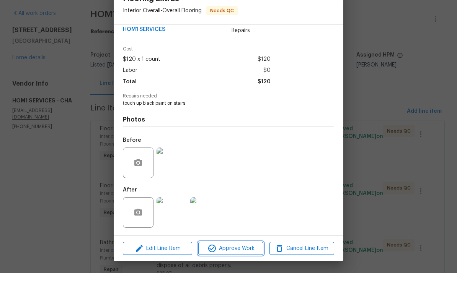
click at [245, 271] on span "Approve Work" at bounding box center [231, 276] width 60 height 10
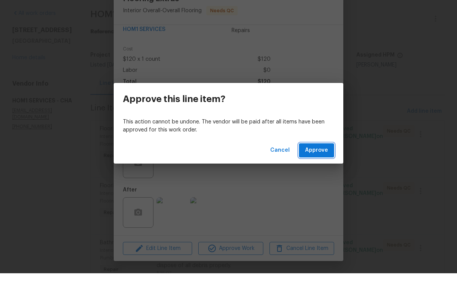
click at [319, 173] on span "Approve" at bounding box center [316, 178] width 23 height 10
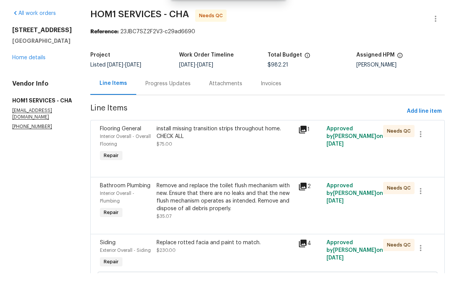
click at [239, 152] on div "install missing transition strips throughout home. CHECK ALL" at bounding box center [224, 159] width 137 height 15
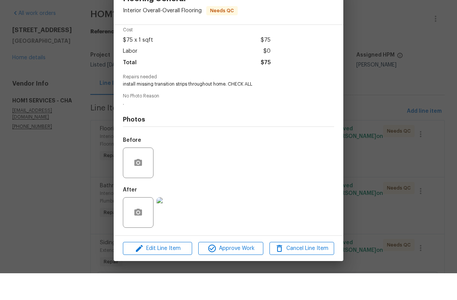
scroll to position [35, 0]
click at [236, 271] on span "Approve Work" at bounding box center [231, 276] width 60 height 10
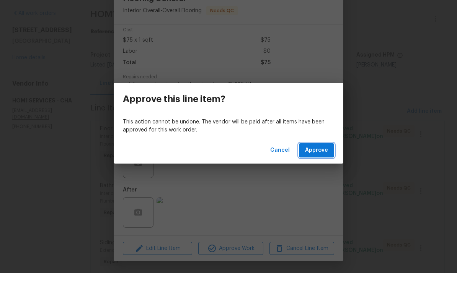
click at [324, 173] on span "Approve" at bounding box center [316, 178] width 23 height 10
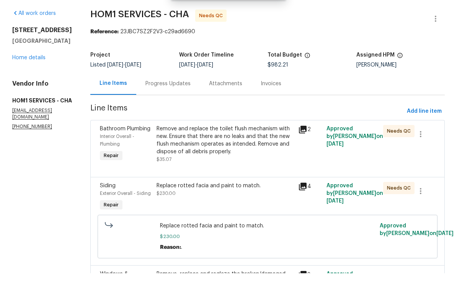
click at [245, 152] on div "Remove and replace the toilet flush mechanism with new. Ensure that there are n…" at bounding box center [224, 167] width 137 height 31
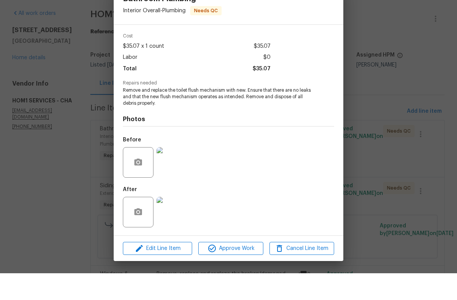
scroll to position [28, 0]
click at [249, 271] on span "Approve Work" at bounding box center [231, 276] width 60 height 10
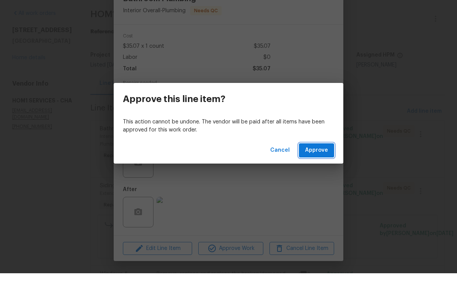
click at [327, 170] on button "Approve" at bounding box center [316, 177] width 35 height 14
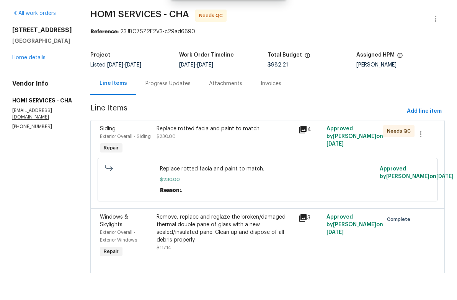
click at [242, 152] on div "Replace rotted facia and paint to match. $230.00" at bounding box center [224, 159] width 137 height 15
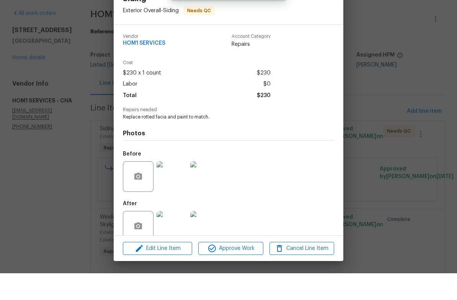
click at [173, 188] on img at bounding box center [171, 203] width 31 height 31
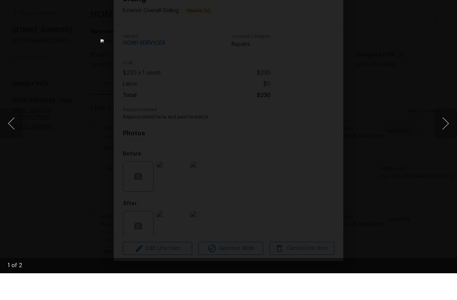
click at [441, 135] on button "Next image" at bounding box center [445, 150] width 23 height 31
click at [442, 135] on button "Next image" at bounding box center [445, 150] width 23 height 31
click at [447, 135] on button "Next image" at bounding box center [445, 150] width 23 height 31
click at [448, 135] on button "Next image" at bounding box center [445, 150] width 23 height 31
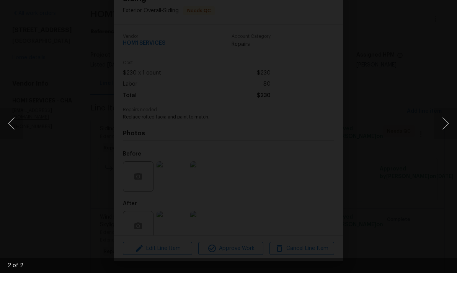
click at [428, 165] on div "Lightbox" at bounding box center [228, 150] width 457 height 300
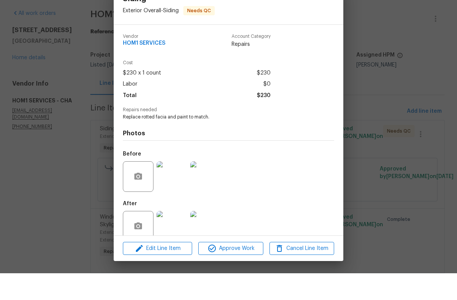
click at [175, 238] on img at bounding box center [171, 253] width 31 height 31
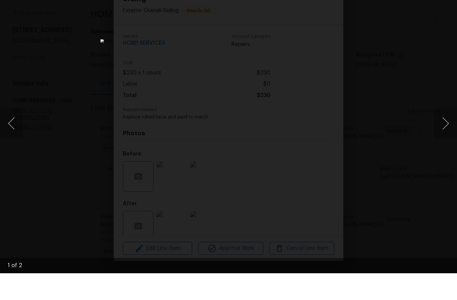
click at [444, 135] on button "Next image" at bounding box center [445, 150] width 23 height 31
click at [405, 155] on div "Lightbox" at bounding box center [228, 150] width 457 height 300
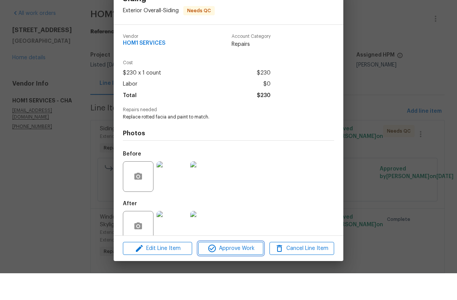
click at [245, 271] on span "Approve Work" at bounding box center [231, 276] width 60 height 10
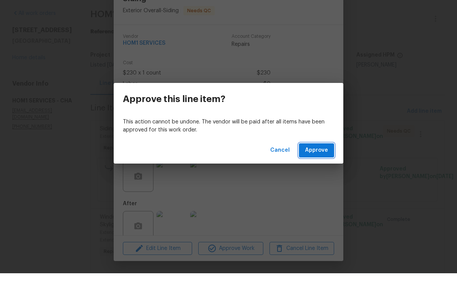
click at [328, 173] on span "Approve" at bounding box center [316, 178] width 23 height 10
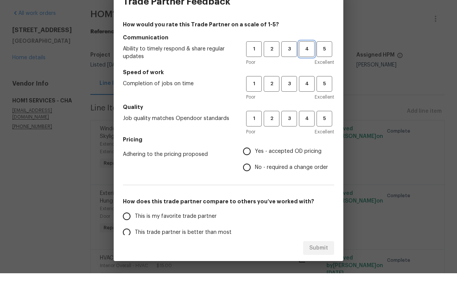
click at [308, 72] on span "4" at bounding box center [307, 76] width 14 height 9
click at [309, 106] on span "4" at bounding box center [307, 110] width 14 height 9
click at [305, 141] on span "4" at bounding box center [307, 145] width 14 height 9
click at [290, 174] on span "Yes - accepted OD pricing" at bounding box center [288, 178] width 67 height 8
click at [255, 170] on input "Yes - accepted OD pricing" at bounding box center [247, 178] width 16 height 16
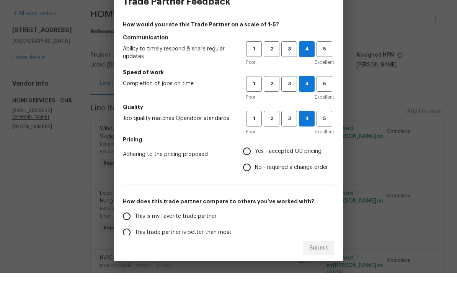
radio input "true"
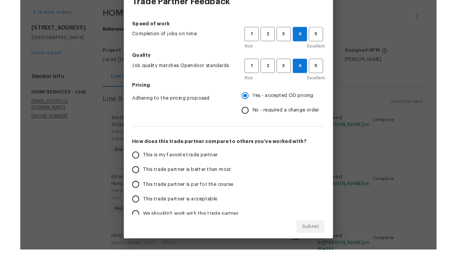
scroll to position [51, 0]
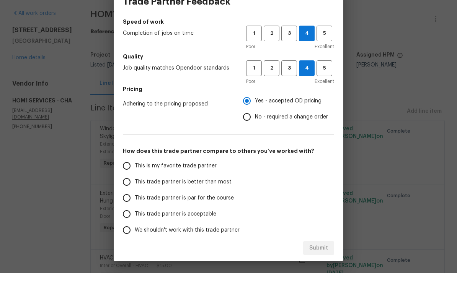
click at [217, 221] on span "This trade partner is par for the course" at bounding box center [184, 225] width 99 height 8
click at [135, 217] on input "This trade partner is par for the course" at bounding box center [127, 225] width 16 height 16
click at [326, 271] on span "Submit" at bounding box center [318, 276] width 19 height 10
radio input "true"
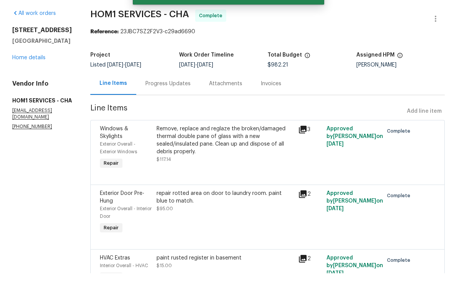
click at [41, 82] on link "Home details" at bounding box center [28, 84] width 33 height 5
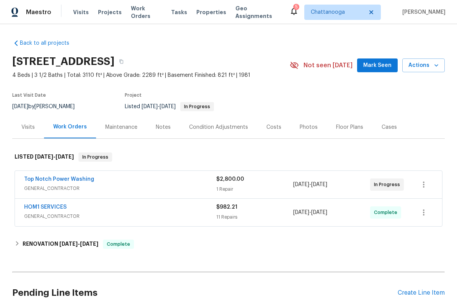
click at [202, 16] on span "Properties" at bounding box center [211, 12] width 30 height 8
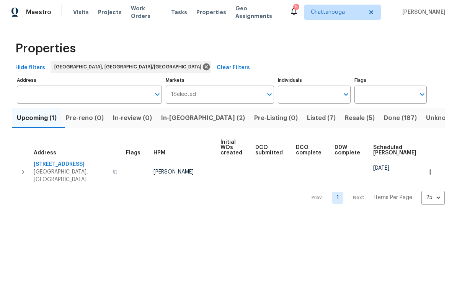
click at [192, 121] on span "In-[GEOGRAPHIC_DATA] (2)" at bounding box center [203, 118] width 84 height 11
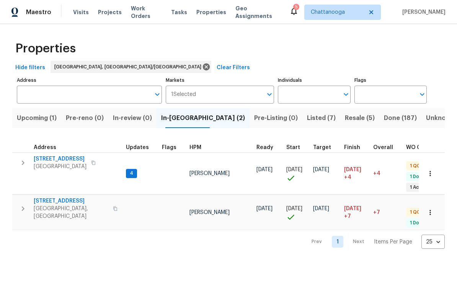
click at [74, 197] on span "8507 Maple Valley Dr" at bounding box center [71, 201] width 75 height 8
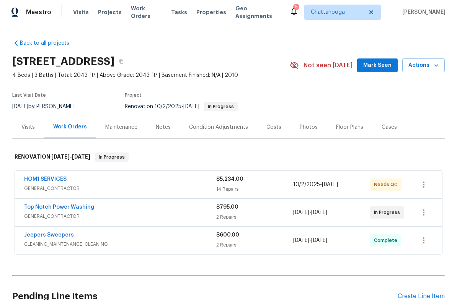
click at [143, 183] on div "HOM1 SERVICES" at bounding box center [120, 180] width 192 height 9
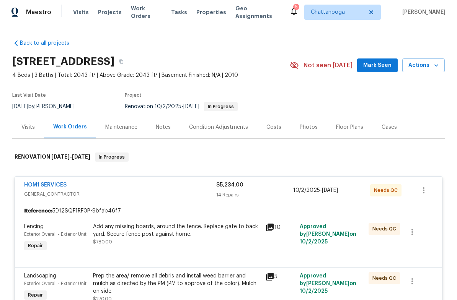
click at [275, 129] on div "Costs" at bounding box center [273, 128] width 15 height 8
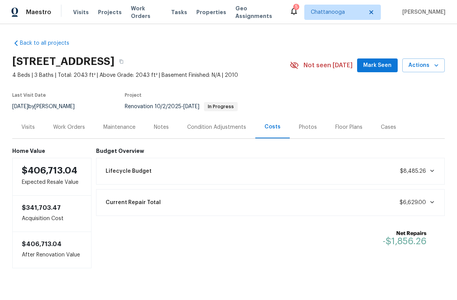
click at [30, 132] on div "Visits" at bounding box center [28, 127] width 32 height 23
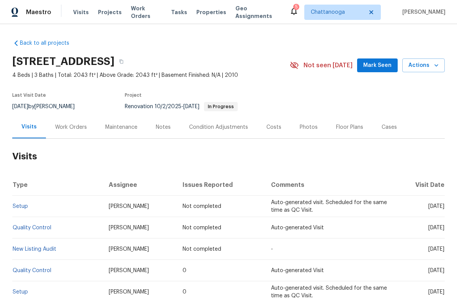
click at [78, 121] on div "Work Orders" at bounding box center [71, 127] width 50 height 23
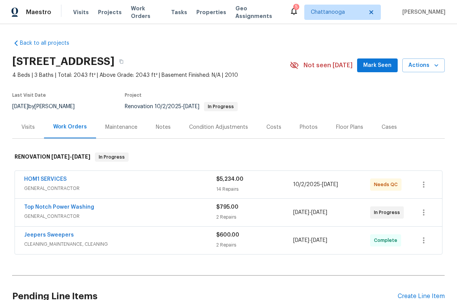
click at [116, 191] on span "GENERAL_CONTRACTOR" at bounding box center [120, 189] width 192 height 8
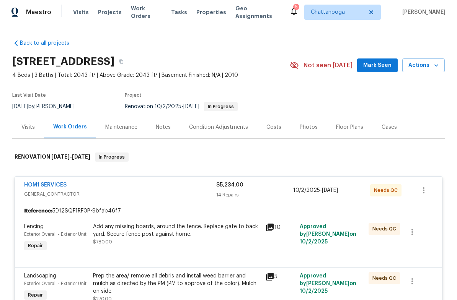
click at [181, 246] on div "Add any missing boards, around the fence. Replace gate to back yard. Secure fen…" at bounding box center [177, 234] width 168 height 23
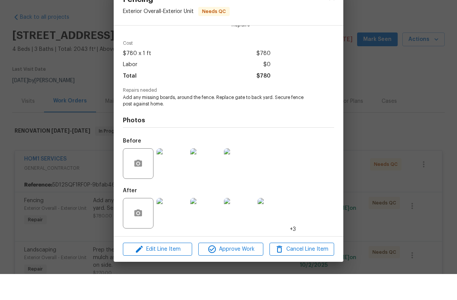
scroll to position [19, 0]
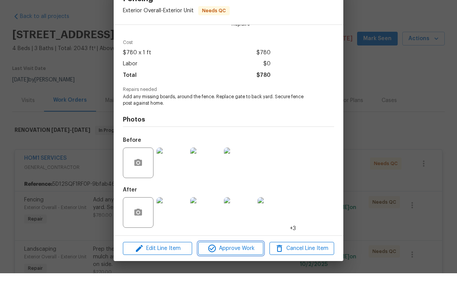
click at [240, 271] on span "Approve Work" at bounding box center [231, 276] width 60 height 10
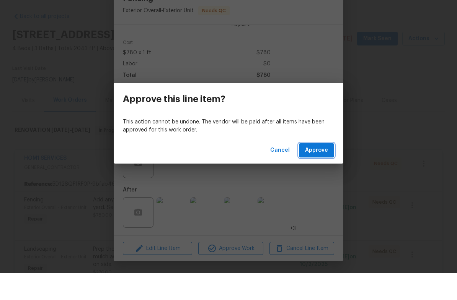
click at [324, 173] on span "Approve" at bounding box center [316, 178] width 23 height 10
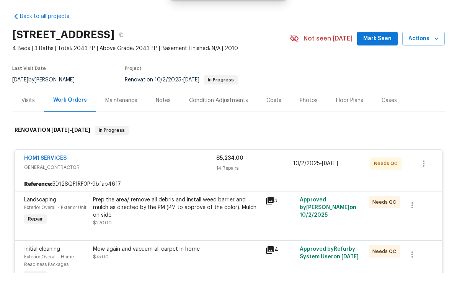
click at [184, 223] on div "Prep the area/ remove all debris and install weed barrier and mulch as directed…" at bounding box center [177, 234] width 168 height 23
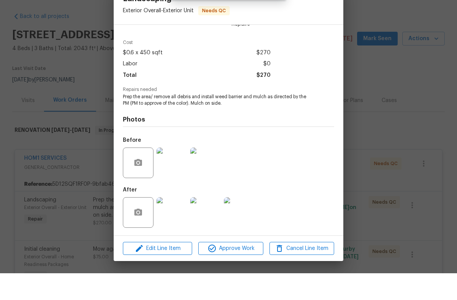
scroll to position [22, 0]
click at [235, 271] on span "Approve Work" at bounding box center [231, 276] width 60 height 10
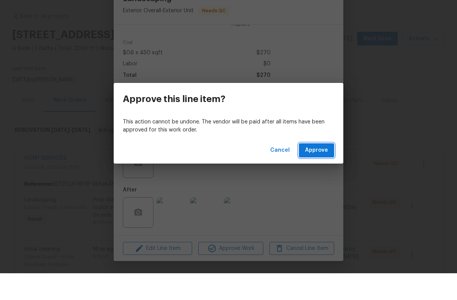
click at [331, 170] on button "Approve" at bounding box center [316, 177] width 35 height 14
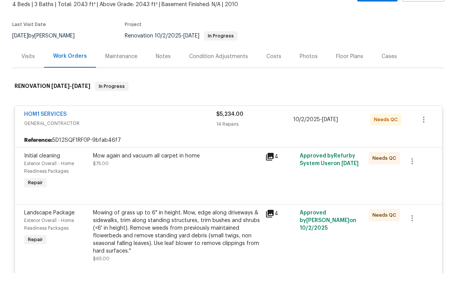
scroll to position [48, 0]
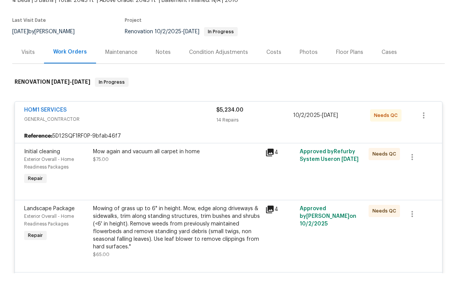
click at [173, 175] on div "Mow again and vacuum all carpet in home $75.00" at bounding box center [177, 182] width 168 height 15
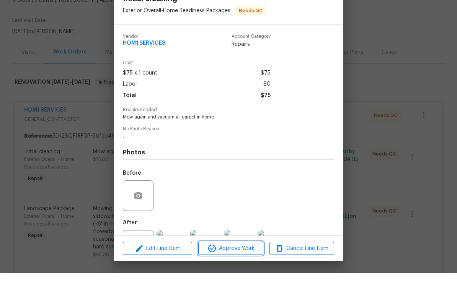
click at [239, 271] on span "Approve Work" at bounding box center [231, 276] width 60 height 10
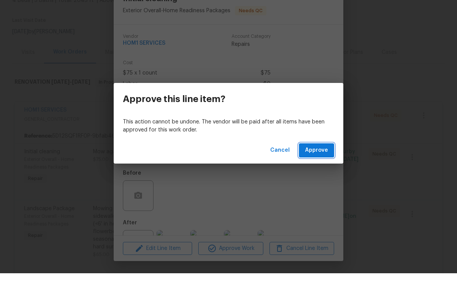
click at [313, 170] on button "Approve" at bounding box center [316, 177] width 35 height 14
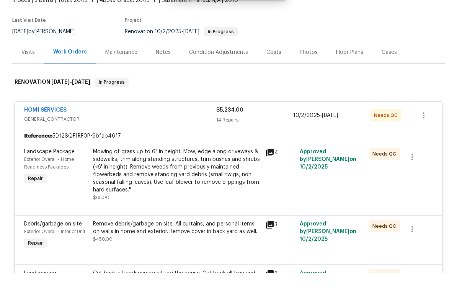
click at [178, 175] on div "Mowing of grass up to 6" in height. Mow, edge along driveways & sidewalks, trim…" at bounding box center [177, 198] width 168 height 46
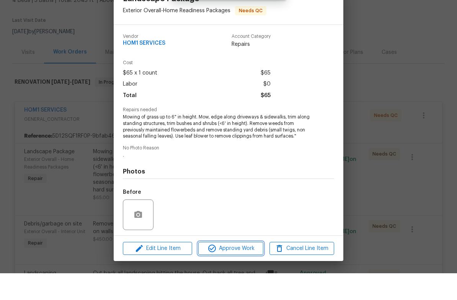
click at [240, 271] on span "Approve Work" at bounding box center [231, 276] width 60 height 10
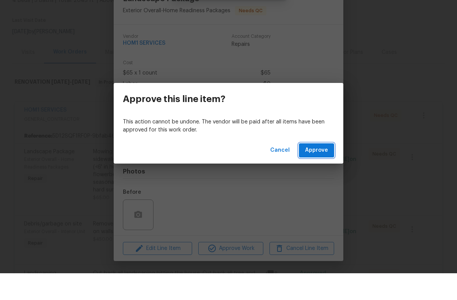
click at [315, 173] on span "Approve" at bounding box center [316, 178] width 23 height 10
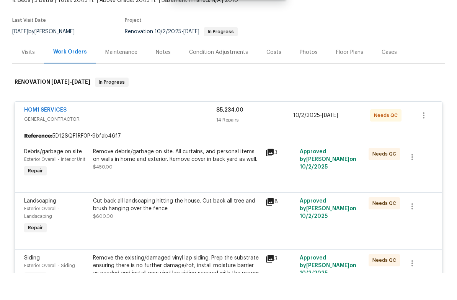
click at [178, 175] on div "Remove debris/garbage on site. All curtains, and personal items on walls in hom…" at bounding box center [177, 186] width 168 height 23
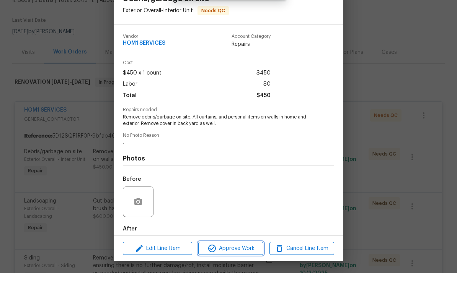
click at [242, 271] on span "Approve Work" at bounding box center [231, 276] width 60 height 10
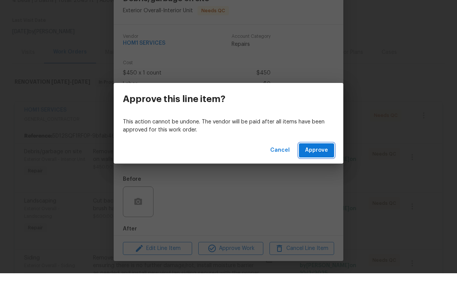
click at [317, 173] on span "Approve" at bounding box center [316, 178] width 23 height 10
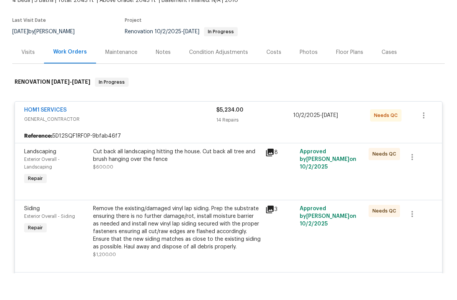
click at [176, 175] on div "Cut back all landscaping hitting the house. Cut back all tree and brush hanging…" at bounding box center [177, 186] width 168 height 23
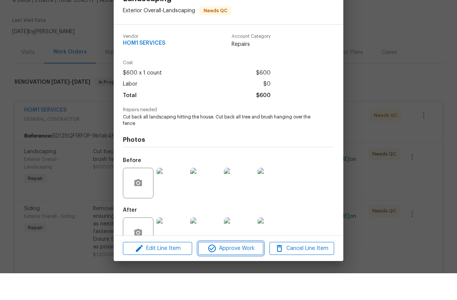
click at [247, 271] on span "Approve Work" at bounding box center [231, 276] width 60 height 10
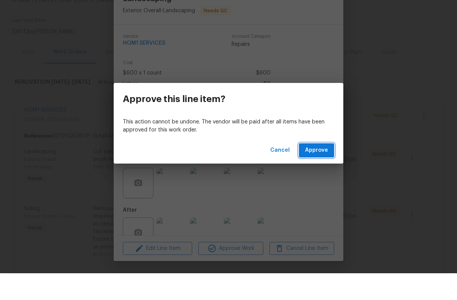
click at [333, 170] on button "Approve" at bounding box center [316, 177] width 35 height 14
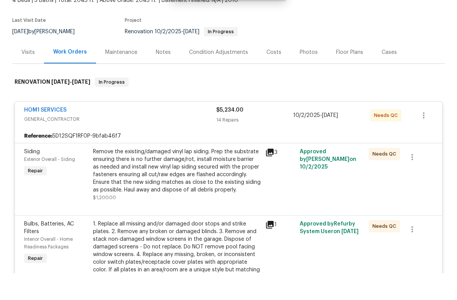
click at [199, 175] on div "Remove the existing/damaged vinyl lap siding. Prep the substrate ensuring there…" at bounding box center [177, 198] width 168 height 46
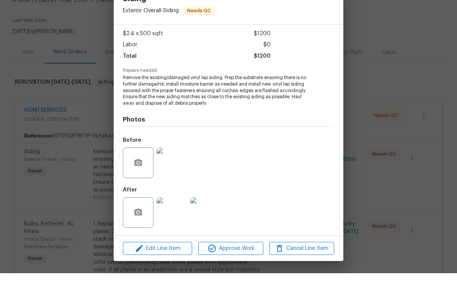
scroll to position [40, 0]
click at [176, 224] on img at bounding box center [171, 239] width 31 height 31
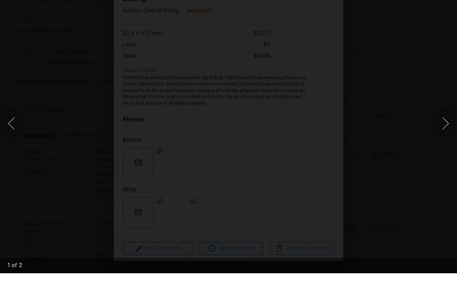
click at [444, 160] on div "Lightbox" at bounding box center [228, 150] width 457 height 300
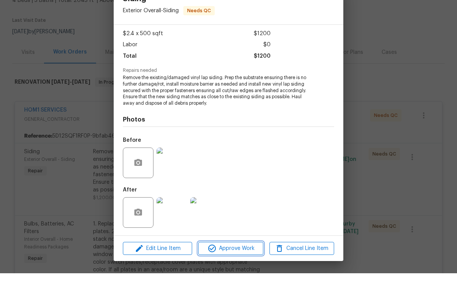
click at [240, 269] on button "Approve Work" at bounding box center [230, 275] width 65 height 13
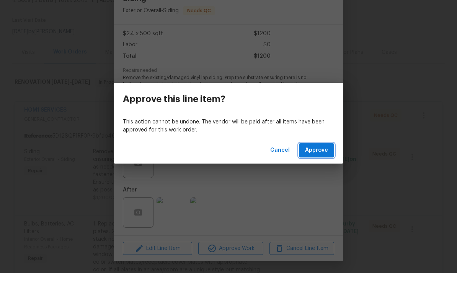
click at [321, 173] on span "Approve" at bounding box center [316, 178] width 23 height 10
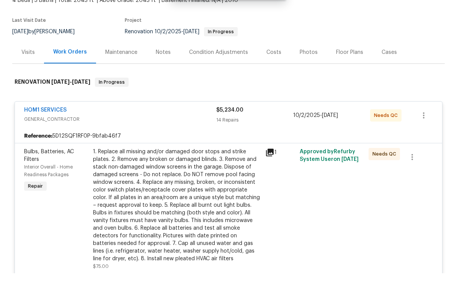
click at [221, 203] on div "1. Replace all missing and/or damaged door stops and strike plates. 2. Remove a…" at bounding box center [177, 232] width 168 height 115
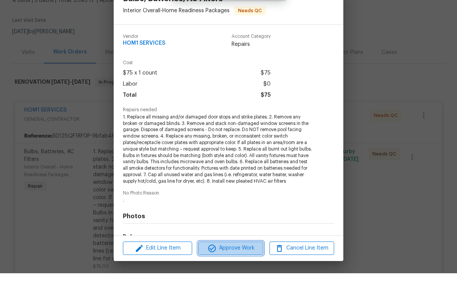
click at [246, 271] on span "Approve Work" at bounding box center [231, 276] width 60 height 10
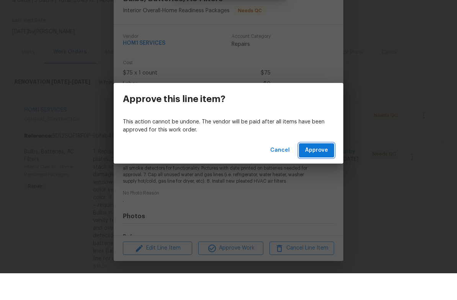
click at [324, 173] on span "Approve" at bounding box center [316, 178] width 23 height 10
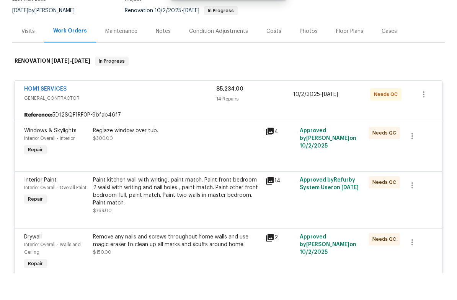
scroll to position [75, 0]
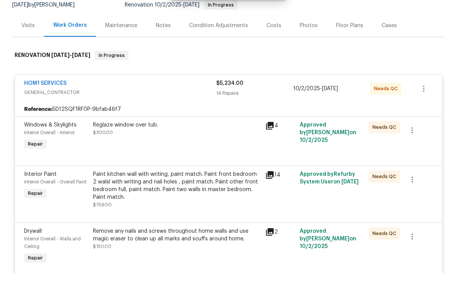
click at [163, 148] on div "Reglaze window over tub." at bounding box center [177, 152] width 168 height 8
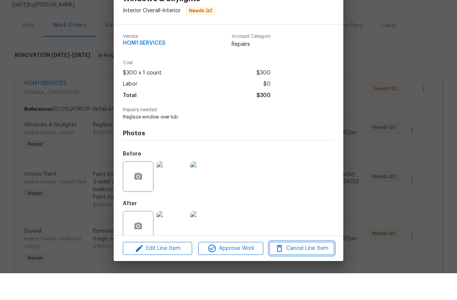
click at [317, 271] on span "Cancel Line Item" at bounding box center [302, 276] width 60 height 10
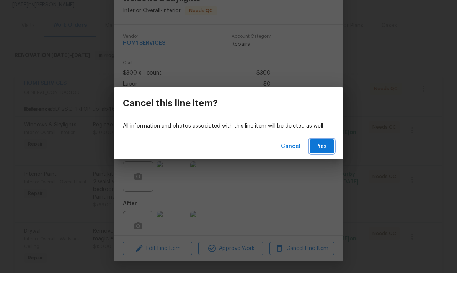
click at [332, 166] on button "Yes" at bounding box center [322, 173] width 24 height 14
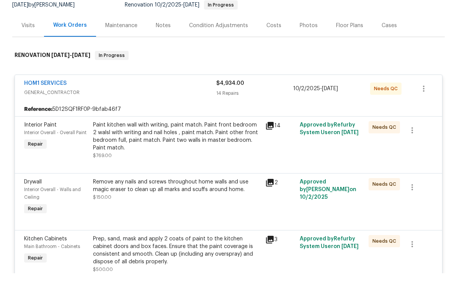
click at [213, 148] on div "Paint kitchen wall with writing, paint match. Paint front bedroom 2 walsl with …" at bounding box center [177, 163] width 168 height 31
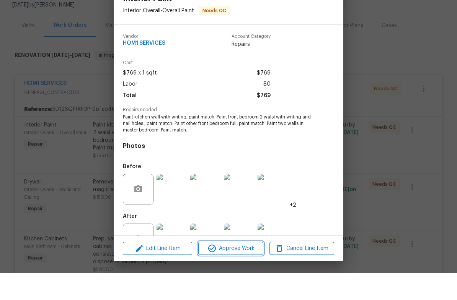
click at [240, 271] on span "Approve Work" at bounding box center [231, 276] width 60 height 10
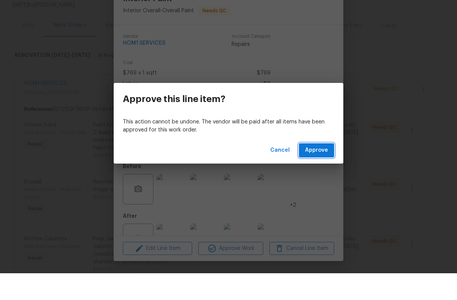
click at [319, 173] on span "Approve" at bounding box center [316, 178] width 23 height 10
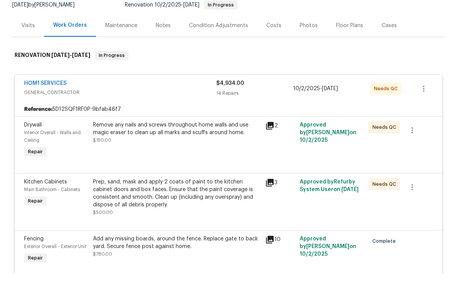
click at [202, 148] on div "Remove any nails and screws throughout home walls and use magic eraser to clean…" at bounding box center [177, 155] width 168 height 15
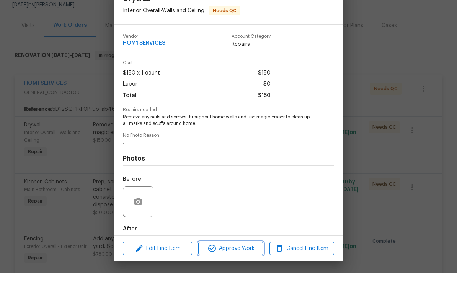
click at [234, 271] on span "Approve Work" at bounding box center [231, 276] width 60 height 10
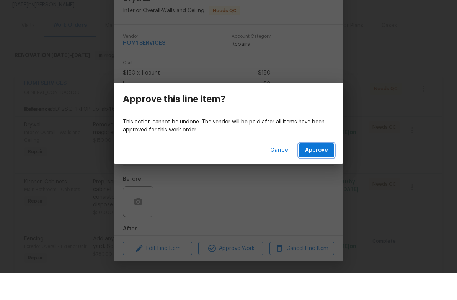
click at [315, 170] on button "Approve" at bounding box center [316, 177] width 35 height 14
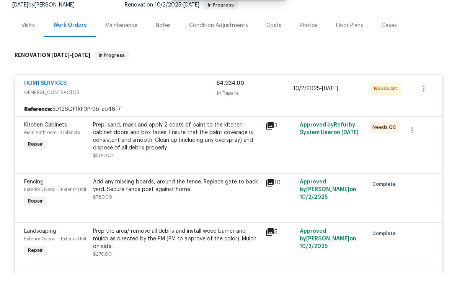
click at [212, 148] on div "Prep, sand, mask and apply 2 coats of paint to the kitchen cabinet doors and bo…" at bounding box center [177, 163] width 168 height 31
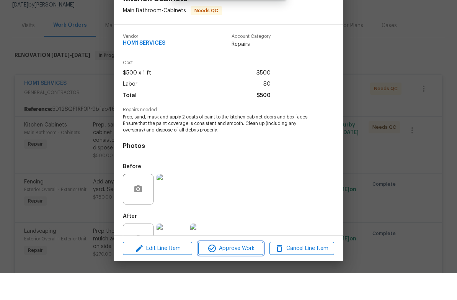
click at [233, 271] on span "Approve Work" at bounding box center [231, 276] width 60 height 10
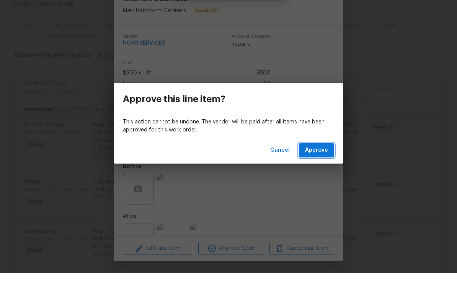
click at [320, 173] on span "Approve" at bounding box center [316, 178] width 23 height 10
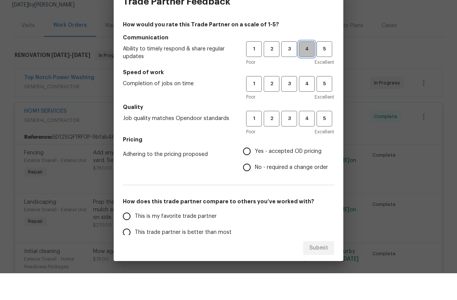
click at [308, 72] on span "4" at bounding box center [307, 76] width 14 height 9
click at [304, 106] on span "4" at bounding box center [307, 110] width 14 height 9
click at [309, 141] on span "4" at bounding box center [307, 145] width 14 height 9
click at [292, 174] on span "Yes - accepted OD pricing" at bounding box center [288, 178] width 67 height 8
click at [255, 170] on input "Yes - accepted OD pricing" at bounding box center [247, 178] width 16 height 16
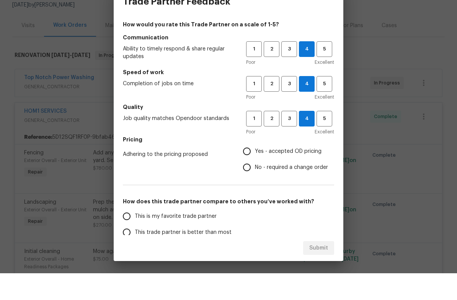
radio input "true"
click at [275, 106] on span "2" at bounding box center [271, 110] width 14 height 9
click at [284, 141] on span "3" at bounding box center [289, 145] width 14 height 9
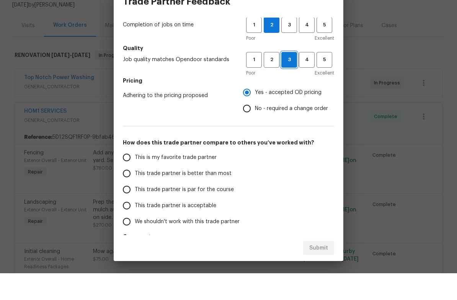
scroll to position [67, 0]
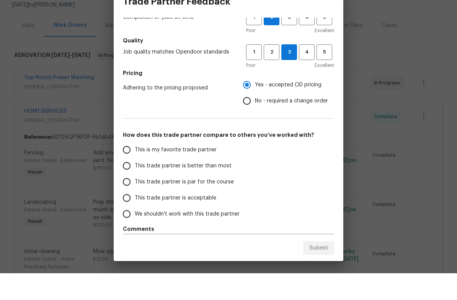
click at [227, 189] on span "This trade partner is better than most" at bounding box center [183, 193] width 97 height 8
click at [135, 185] on input "This trade partner is better than most" at bounding box center [127, 193] width 16 height 16
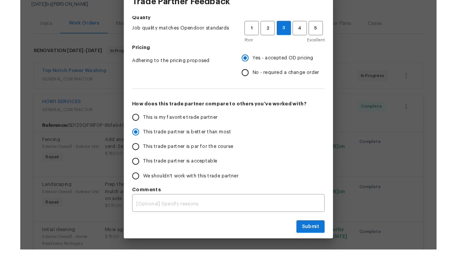
scroll to position [88, 0]
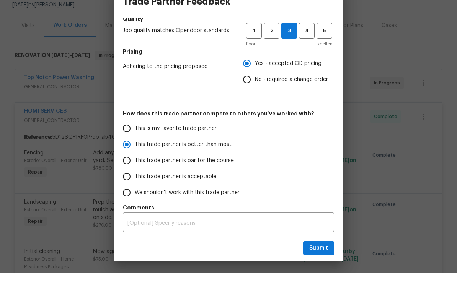
click at [296, 241] on div "x ​" at bounding box center [228, 250] width 211 height 18
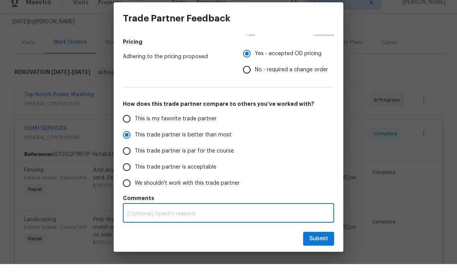
scroll to position [115, 0]
radio input "true"
type textarea "N"
radio input "false"
type textarea "No"
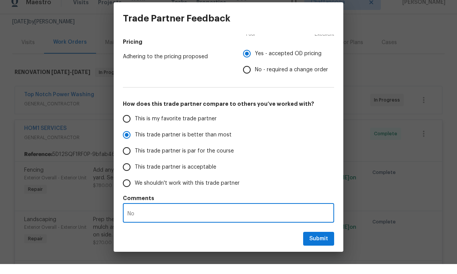
radio input "false"
type textarea "Not"
radio input "false"
type textarea "Not"
radio input "false"
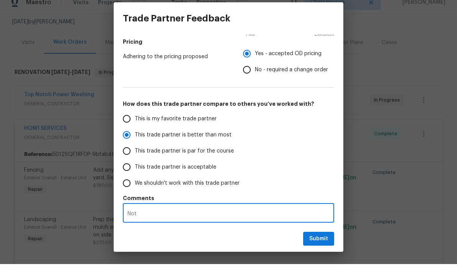
type textarea "Not o"
radio input "false"
type textarea "Not on"
radio input "false"
type textarea "Not one"
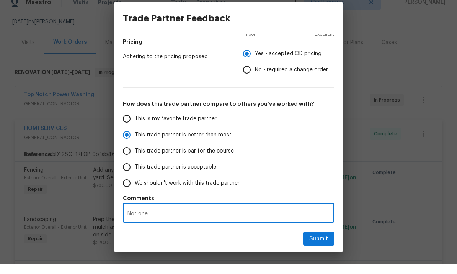
radio input "false"
type textarea "Not one"
radio input "false"
type textarea "Not one o"
radio input "false"
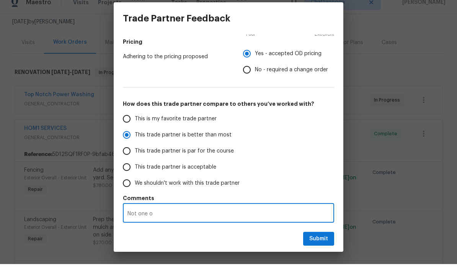
type textarea "Not one of"
radio input "false"
type textarea "Not one of"
radio input "false"
type textarea "Not one of H"
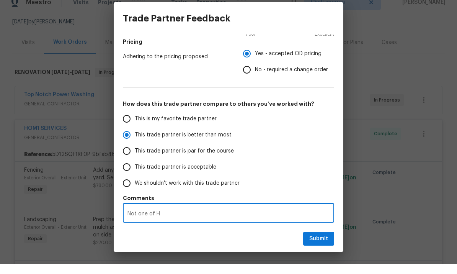
radio input "false"
type textarea "Not one of HO"
radio input "false"
type textarea "Not one of HOM"
radio input "false"
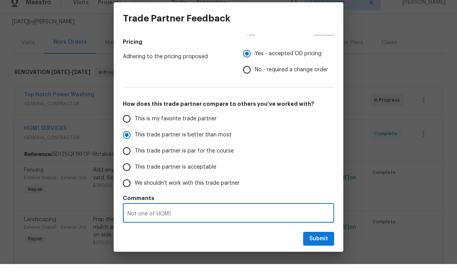
type textarea "Not one of HOM1s"
radio input "false"
type textarea "Not one of HOM1s"
radio input "false"
type textarea "Not one of HOM1s b"
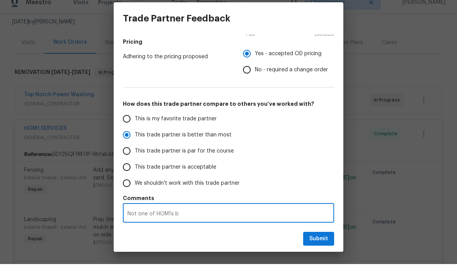
radio input "false"
type textarea "Not one of HOM1s be"
radio input "false"
type textarea "Not one of HOM1s bes"
radio input "false"
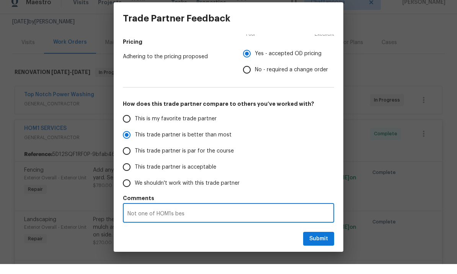
type textarea "Not one of HOM1s best"
radio input "false"
type textarea "Not one of HOM1s best"
radio input "false"
type textarea "Not one of HOM1s best j"
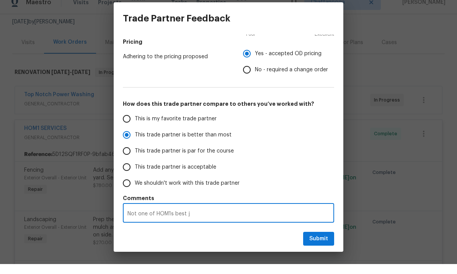
radio input "false"
type textarea "Not one of HOM1s best jo"
radio input "false"
type textarea "Not one of HOM1s best jos"
radio input "false"
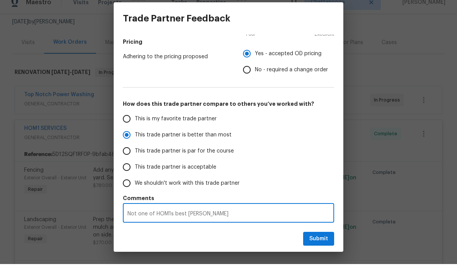
type textarea "Not one of HOM1s best josb"
radio input "false"
type textarea "Not one of HOM1s best jos"
radio input "false"
type textarea "Not one of HOM1s best jo"
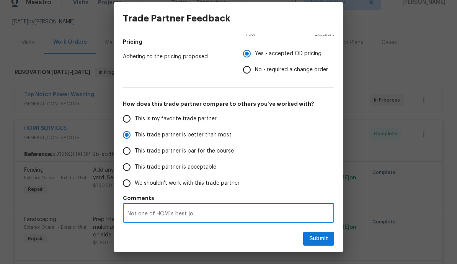
radio input "false"
type textarea "Not one of HOM1s best jon"
radio input "false"
type textarea "Not one of HOM1s best jons"
radio input "false"
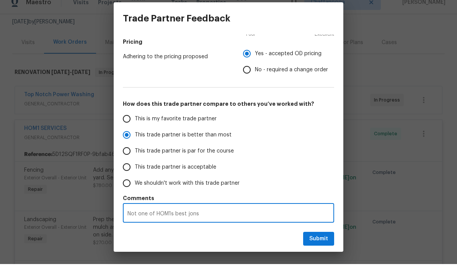
type textarea "Not one of HOM1s best Jon’s"
radio input "false"
type textarea "Not one of HOM1s best Jon’s"
radio input "false"
type textarea "Not one of HOM1s best Jon’s"
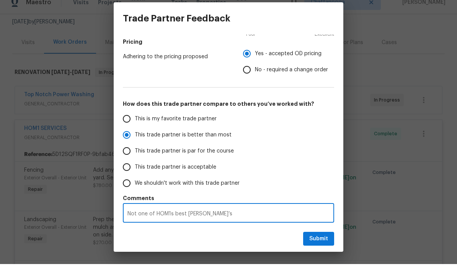
radio input "false"
type textarea "Not one of HOM1s best Jon’"
radio input "false"
type textarea "Not one of HOM1s best Jon"
radio input "false"
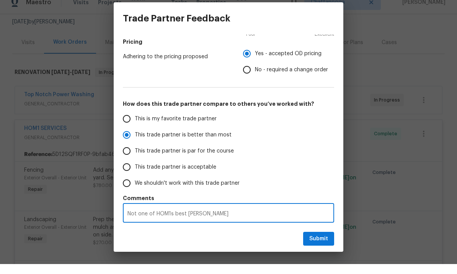
type textarea "Not one of HOM1s best Jo"
radio input "false"
type textarea "Not one of HOM1s best J"
radio input "false"
type textarea "Not one of HOM1s best"
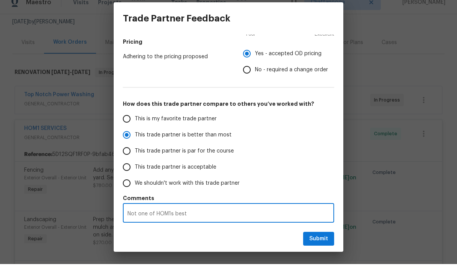
radio input "false"
type textarea "Not one of HOM1s best j"
radio input "false"
type textarea "Not one of HOM1s best jo"
radio input "false"
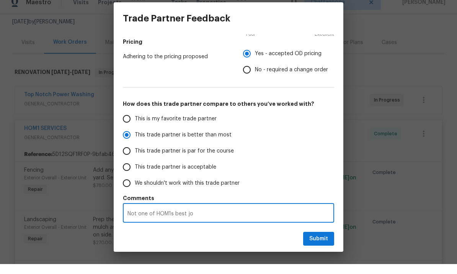
type textarea "Not one of HOM1s best job"
radio input "false"
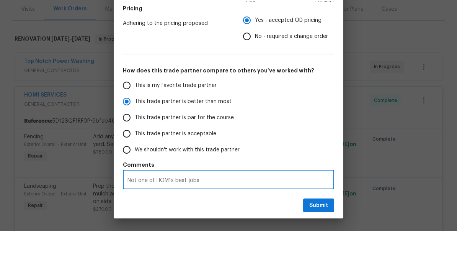
scroll to position [26, 0]
type textarea "Not one of HOM1s best jobs"
click at [324, 244] on span "Submit" at bounding box center [318, 249] width 19 height 10
radio input "false"
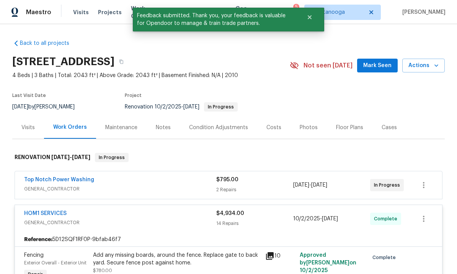
scroll to position [0, 0]
click at [426, 180] on icon "button" at bounding box center [423, 184] width 9 height 9
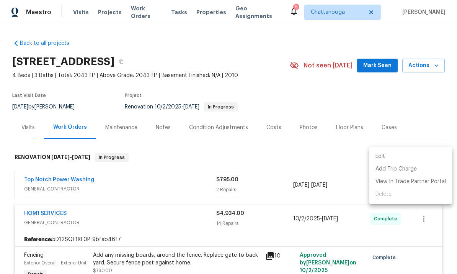
click at [409, 154] on li "Edit" at bounding box center [410, 156] width 83 height 13
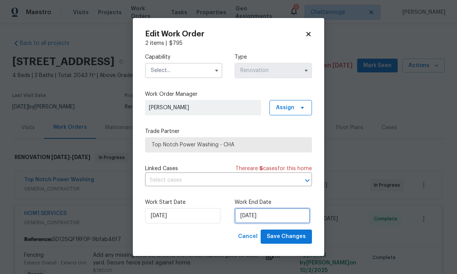
click at [276, 213] on input "10/15/2025" at bounding box center [272, 215] width 75 height 15
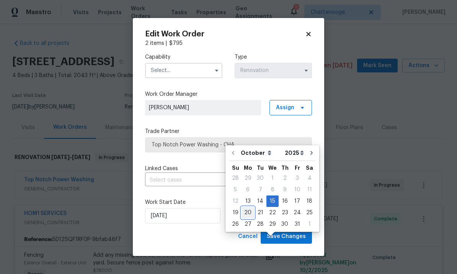
click at [244, 207] on div "20" at bounding box center [247, 212] width 13 height 11
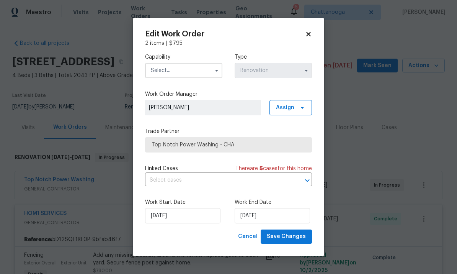
type input "[DATE]"
click at [206, 72] on input "text" at bounding box center [183, 70] width 77 height 15
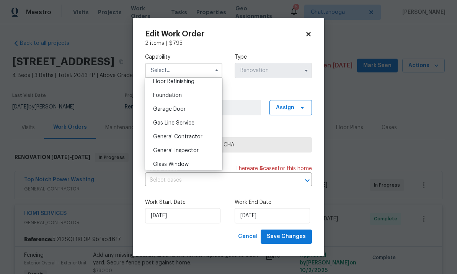
scroll to position [321, 0]
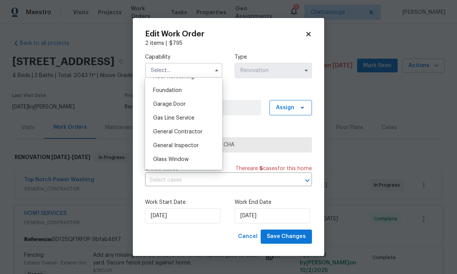
click at [198, 130] on span "General Contractor" at bounding box center [177, 131] width 49 height 5
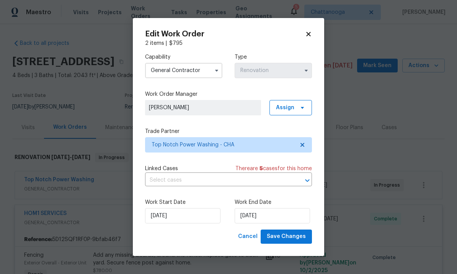
type input "General Contractor"
click at [298, 239] on span "Save Changes" at bounding box center [286, 236] width 39 height 10
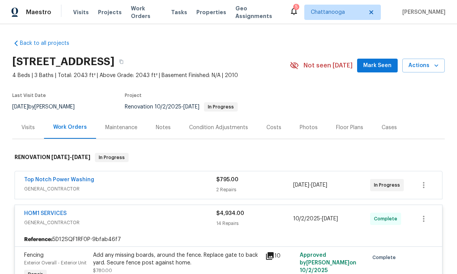
scroll to position [0, 0]
click at [27, 124] on div "Visits" at bounding box center [27, 128] width 13 height 8
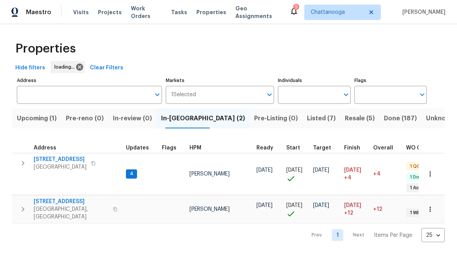
click at [60, 165] on span "[GEOGRAPHIC_DATA]" at bounding box center [60, 167] width 53 height 8
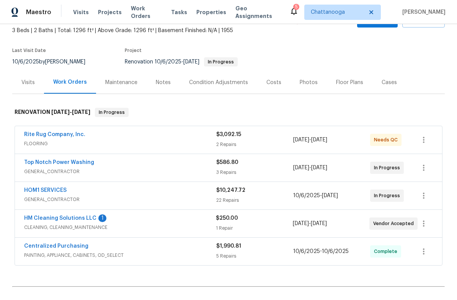
scroll to position [44, 0]
click at [79, 218] on link "HM Cleaning Solutions LLC" at bounding box center [60, 218] width 72 height 5
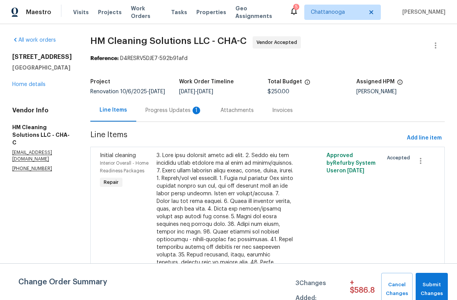
click at [196, 114] on div "Progress Updates 1" at bounding box center [173, 111] width 57 height 8
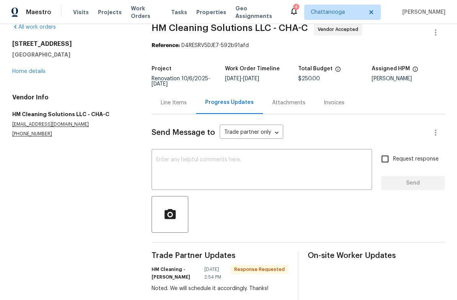
scroll to position [37, 0]
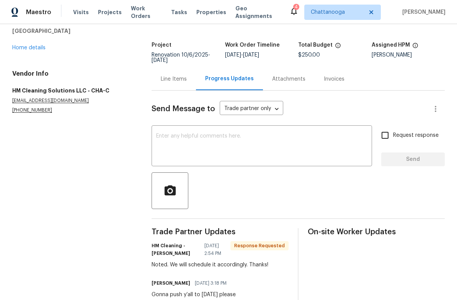
click at [24, 49] on link "Home details" at bounding box center [28, 47] width 33 height 5
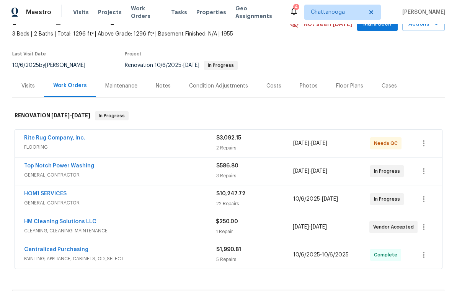
scroll to position [41, 0]
click at [425, 201] on icon "button" at bounding box center [423, 199] width 9 height 9
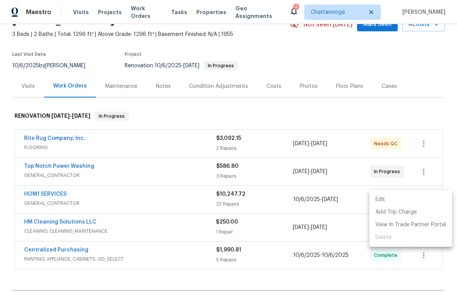
click at [424, 201] on li "Edit" at bounding box center [410, 200] width 83 height 13
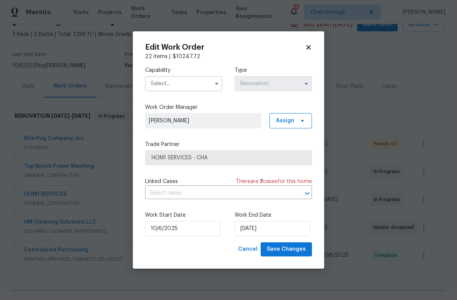
click at [419, 93] on body "Maestro Visits Projects Work Orders Tasks Properties Geo Assignments 4 Chattano…" at bounding box center [228, 150] width 457 height 300
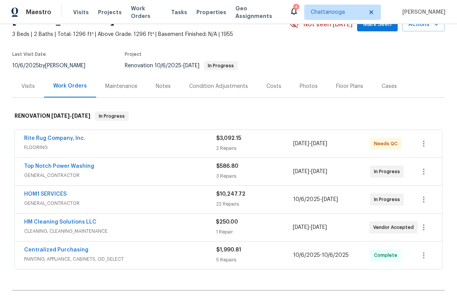
click at [272, 90] on div "Costs" at bounding box center [273, 87] width 15 height 8
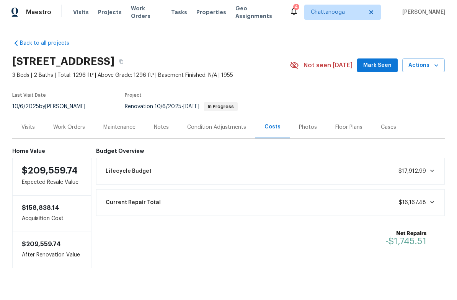
click at [59, 128] on div "Work Orders" at bounding box center [69, 128] width 32 height 8
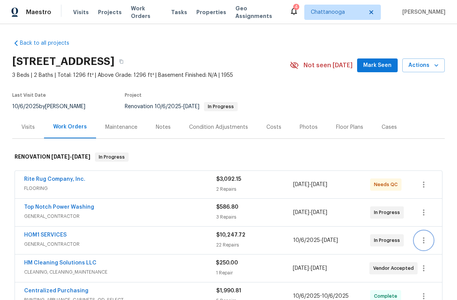
click at [424, 242] on icon "button" at bounding box center [423, 240] width 9 height 9
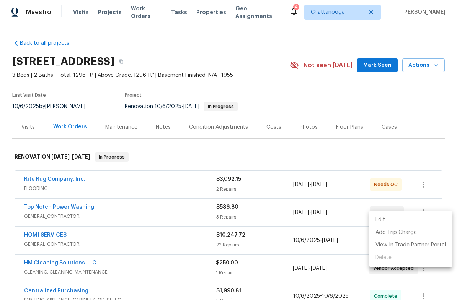
click at [426, 215] on li "Edit" at bounding box center [410, 220] width 83 height 13
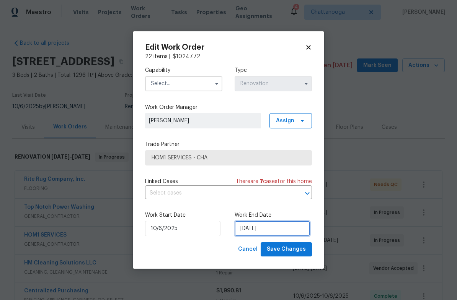
click at [269, 236] on input "10/16/2025" at bounding box center [272, 228] width 75 height 15
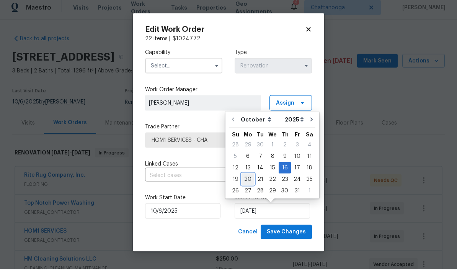
click at [248, 178] on div "20" at bounding box center [247, 183] width 13 height 11
type input "10/20/2025"
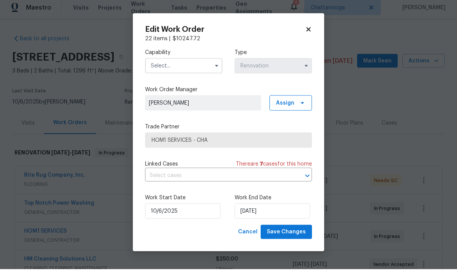
scroll to position [5, 0]
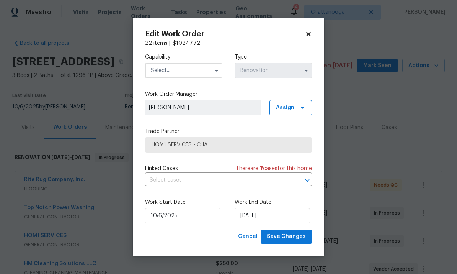
click at [223, 62] on div "Capability Type Renovation" at bounding box center [228, 65] width 167 height 37
click at [210, 67] on input "text" at bounding box center [183, 70] width 77 height 15
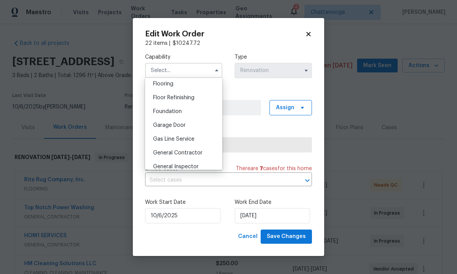
scroll to position [300, 0]
click at [198, 151] on span "General Contractor" at bounding box center [177, 151] width 49 height 5
type input "General Contractor"
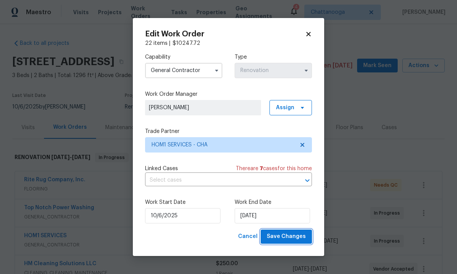
click at [295, 240] on span "Save Changes" at bounding box center [286, 236] width 39 height 10
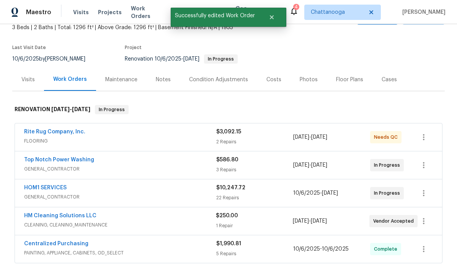
scroll to position [54, 0]
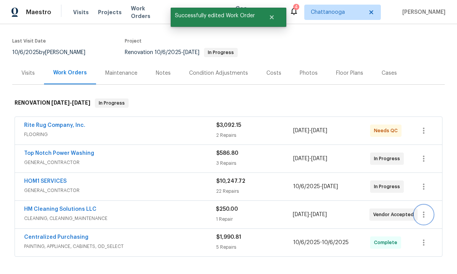
click at [424, 210] on icon "button" at bounding box center [423, 214] width 9 height 9
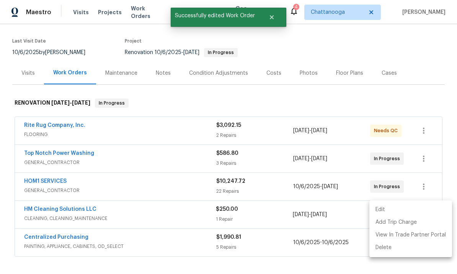
click at [428, 182] on div at bounding box center [228, 137] width 457 height 274
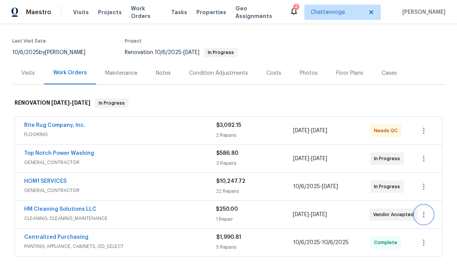
click at [426, 210] on icon "button" at bounding box center [423, 214] width 9 height 9
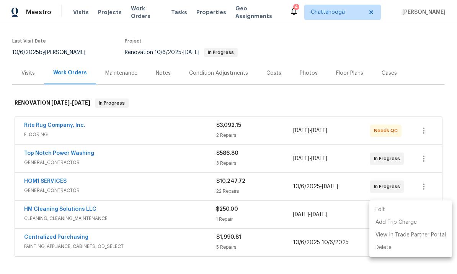
click at [422, 213] on li "Edit" at bounding box center [410, 209] width 83 height 13
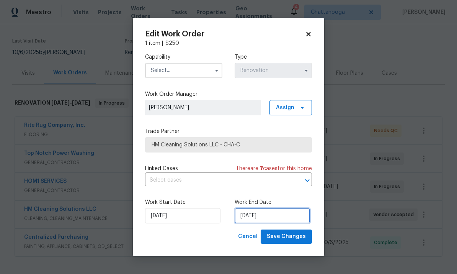
click at [277, 214] on input "10/17/2025" at bounding box center [272, 215] width 75 height 15
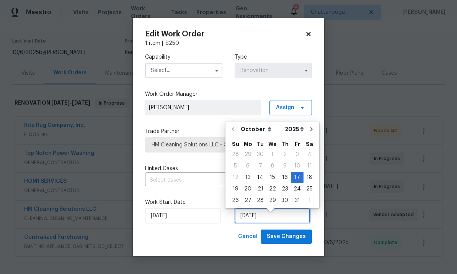
scroll to position [5, 0]
click at [264, 184] on div "21" at bounding box center [260, 188] width 12 height 11
type input "10/21/2025"
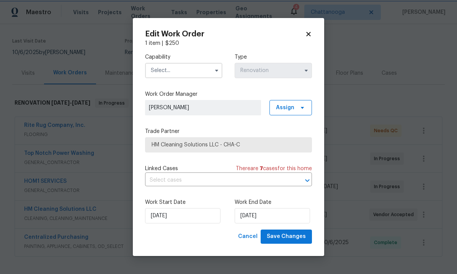
scroll to position [5, 0]
click at [304, 236] on span "Save Changes" at bounding box center [286, 236] width 39 height 10
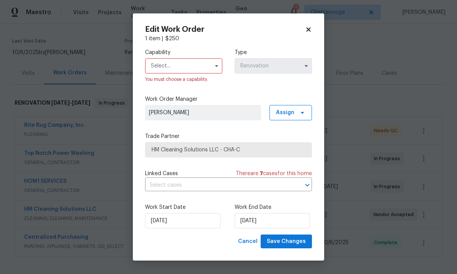
click at [206, 64] on input "text" at bounding box center [183, 65] width 77 height 15
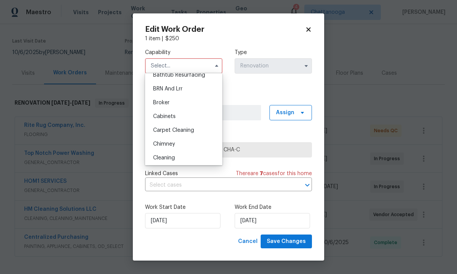
scroll to position [37, 0]
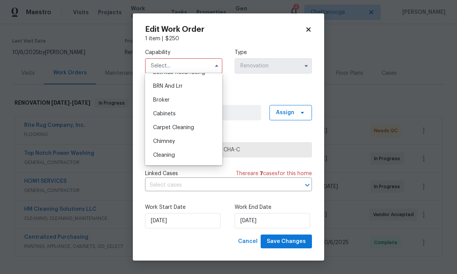
click at [179, 155] on div "Cleaning" at bounding box center [183, 155] width 73 height 14
type input "Cleaning"
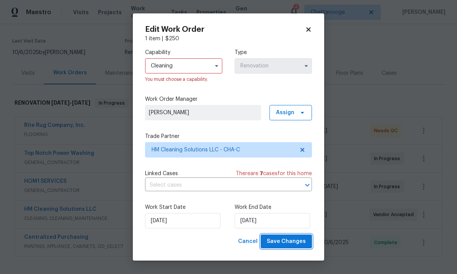
click at [300, 245] on span "Save Changes" at bounding box center [286, 241] width 39 height 10
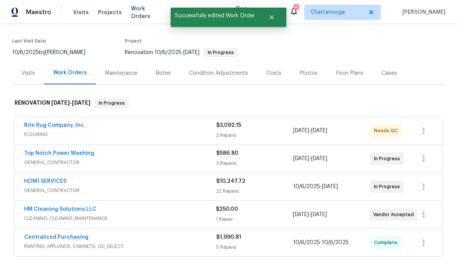
click at [103, 206] on div "HM Cleaning Solutions LLC" at bounding box center [120, 209] width 192 height 9
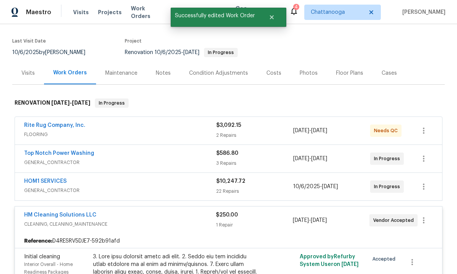
click at [80, 220] on span "CLEANING, CLEANING_MAINTENANCE" at bounding box center [120, 224] width 192 height 8
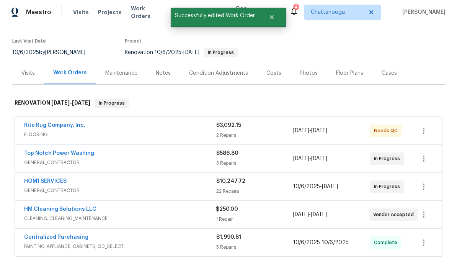
click at [91, 206] on link "HM Cleaning Solutions LLC" at bounding box center [60, 208] width 72 height 5
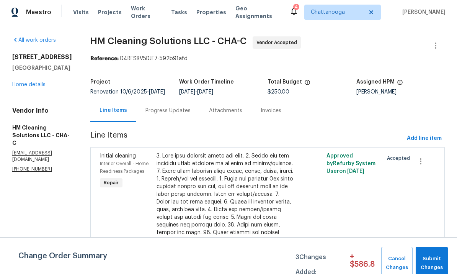
click at [194, 120] on div "Progress Updates" at bounding box center [168, 110] width 64 height 23
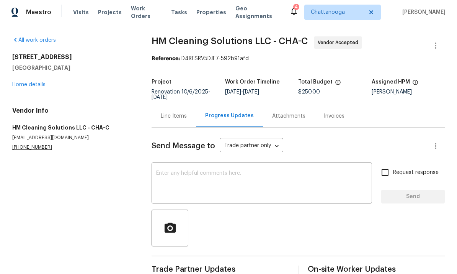
click at [256, 185] on textarea at bounding box center [261, 183] width 211 height 27
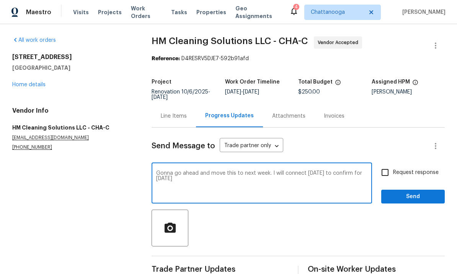
type textarea "Gonna go ahead and move this to next week. I will connect on Monday to confirm …"
click at [383, 165] on input "Request response" at bounding box center [385, 172] width 16 height 16
checkbox input "true"
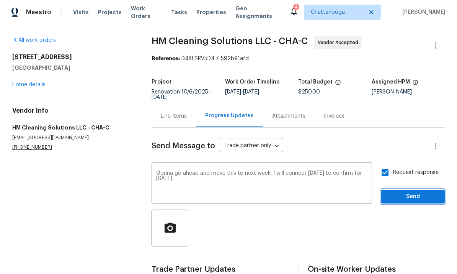
click at [412, 197] on span "Send" at bounding box center [412, 197] width 51 height 10
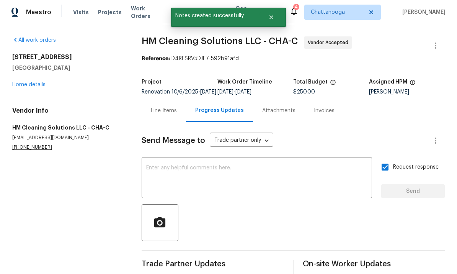
click at [38, 86] on link "Home details" at bounding box center [28, 84] width 33 height 5
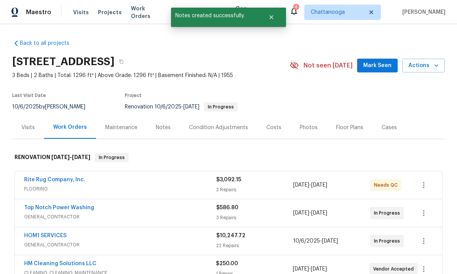
click at [91, 176] on div "Rite Rug Company, Inc." at bounding box center [120, 180] width 192 height 9
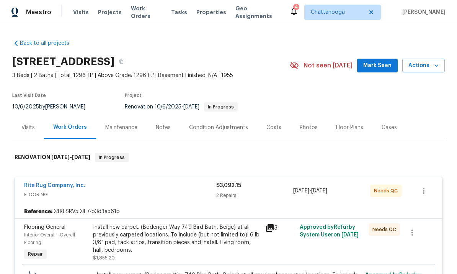
click at [208, 15] on span "Properties" at bounding box center [211, 12] width 30 height 8
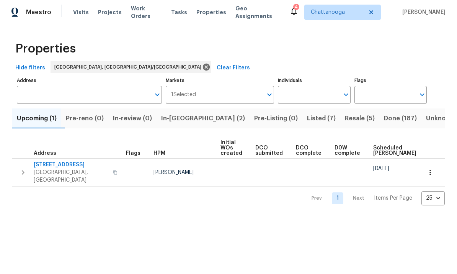
click at [307, 117] on span "Listed (7)" at bounding box center [321, 118] width 29 height 11
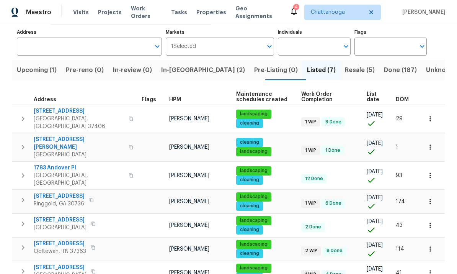
scroll to position [48, 0]
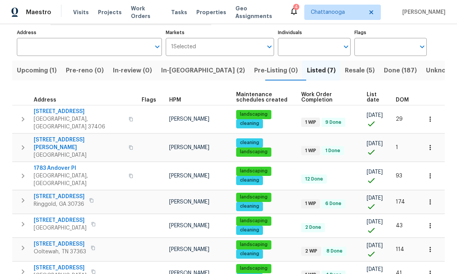
click at [76, 240] on span "[STREET_ADDRESS]" at bounding box center [60, 244] width 52 height 8
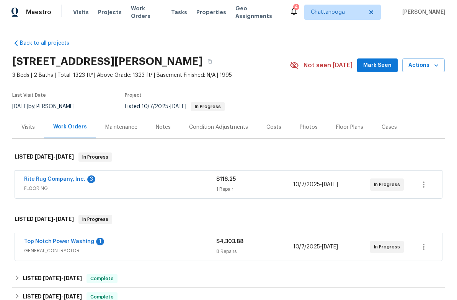
click at [65, 182] on link "Rite Rug Company, Inc." at bounding box center [54, 179] width 61 height 5
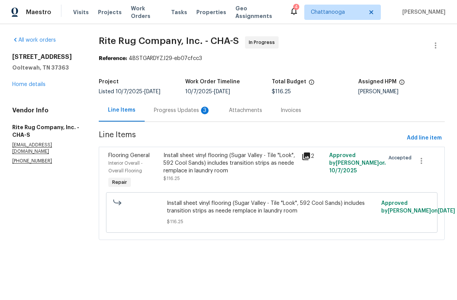
click at [194, 111] on div "Progress Updates 3" at bounding box center [182, 111] width 57 height 8
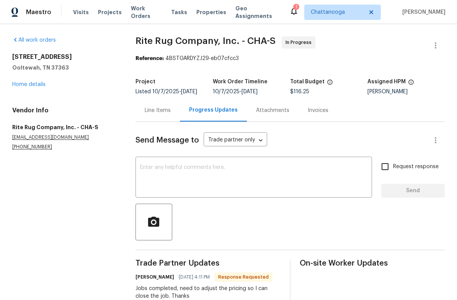
click at [165, 114] on div "Line Items" at bounding box center [158, 111] width 26 height 8
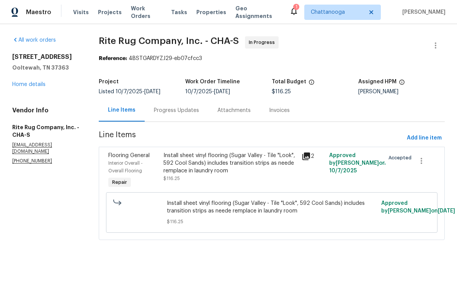
click at [257, 170] on div "Install sheet vinyl flooring (Sugar Valley - Tile "Look", 592 Cool Sands) inclu…" at bounding box center [230, 163] width 134 height 23
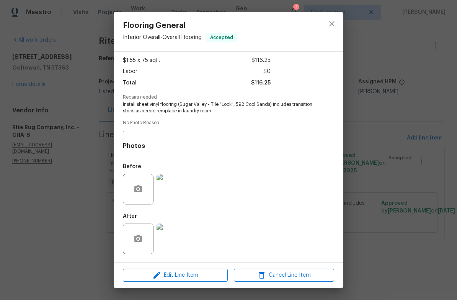
scroll to position [41, 0]
click at [385, 114] on div "Flooring General Interior Overall - Overall Flooring Accepted Vendor Rite Rug C…" at bounding box center [228, 150] width 457 height 300
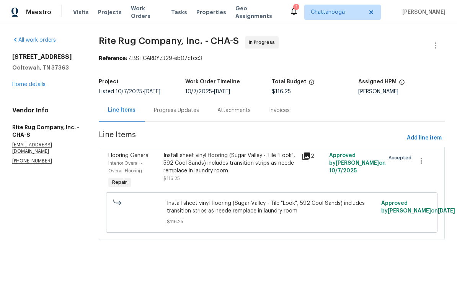
click at [199, 113] on div "Progress Updates" at bounding box center [176, 111] width 45 height 8
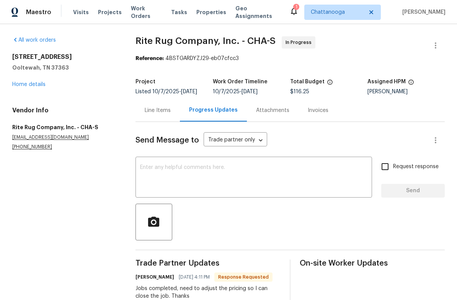
click at [161, 112] on div "Line Items" at bounding box center [158, 111] width 26 height 8
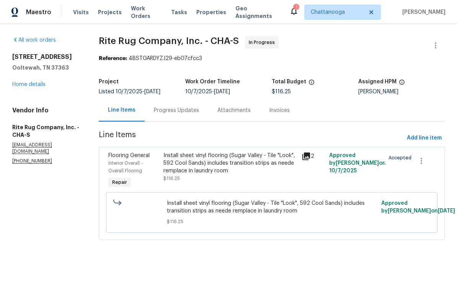
click at [222, 171] on div "Install sheet vinyl flooring (Sugar Valley - Tile "Look", 592 Cool Sands) inclu…" at bounding box center [230, 163] width 134 height 23
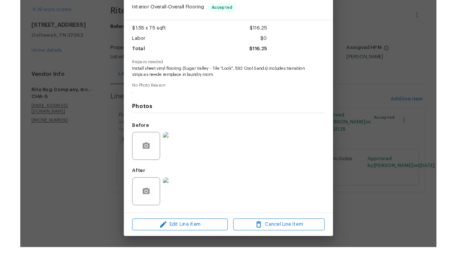
scroll to position [41, 0]
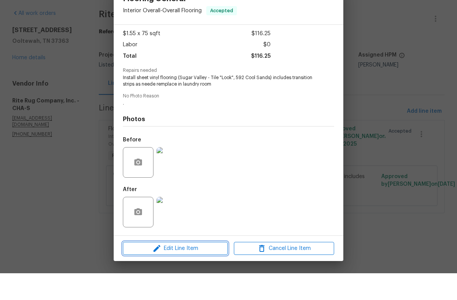
click at [196, 271] on span "Edit Line Item" at bounding box center [175, 276] width 100 height 10
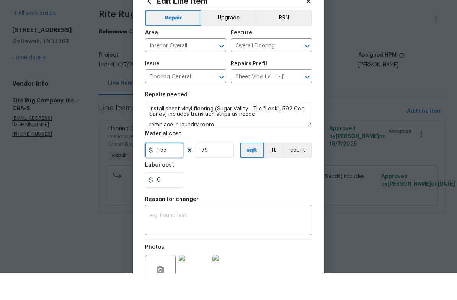
click at [176, 170] on input "1.55" at bounding box center [164, 177] width 38 height 15
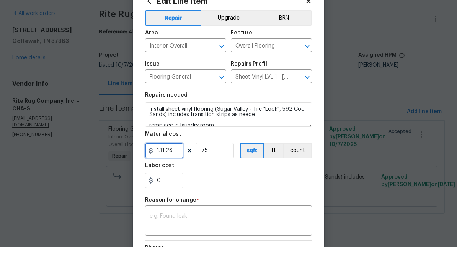
type input "131.28"
click at [225, 170] on input "75" at bounding box center [215, 177] width 38 height 15
click at [303, 170] on button "count" at bounding box center [297, 177] width 29 height 15
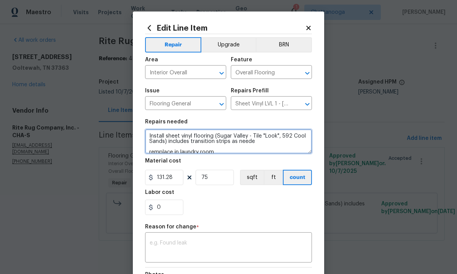
click at [229, 153] on textarea "Install sheet vinyl flooring (Sugar Valley - Tile "Look", 592 Cool Sands) inclu…" at bounding box center [228, 141] width 167 height 24
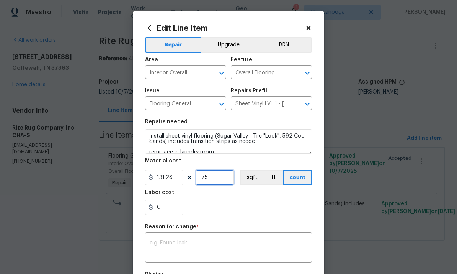
click at [218, 181] on input "75" at bounding box center [215, 177] width 38 height 15
type input "1"
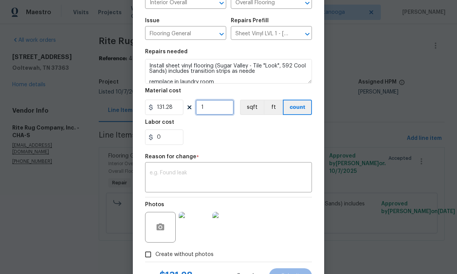
scroll to position [76, 0]
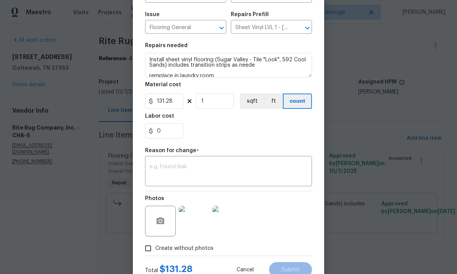
click at [220, 179] on textarea at bounding box center [229, 172] width 158 height 16
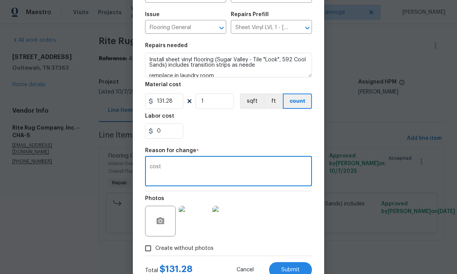
type textarea "cost"
click at [267, 138] on div "0" at bounding box center [228, 130] width 167 height 15
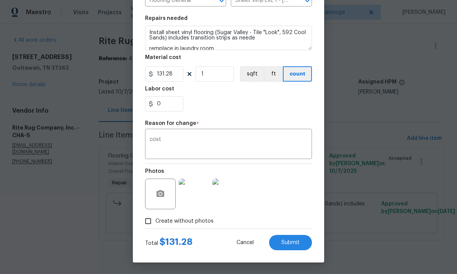
scroll to position [105, 0]
click at [300, 243] on button "Submit" at bounding box center [290, 242] width 43 height 15
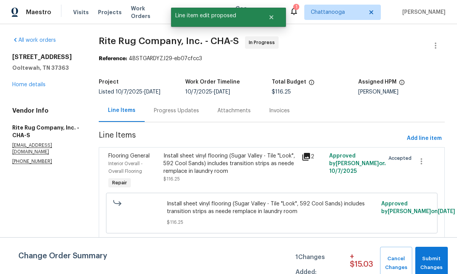
scroll to position [0, 0]
click at [233, 167] on div "Install sheet vinyl flooring (Sugar Valley - Tile "Look", 592 Cool Sands) inclu…" at bounding box center [230, 163] width 134 height 23
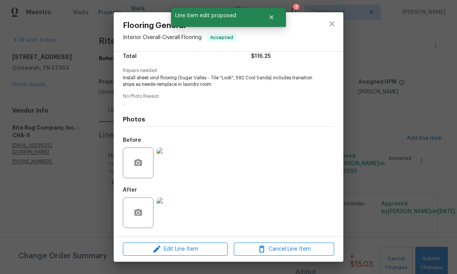
scroll to position [68, 0]
click at [171, 210] on img at bounding box center [171, 212] width 31 height 31
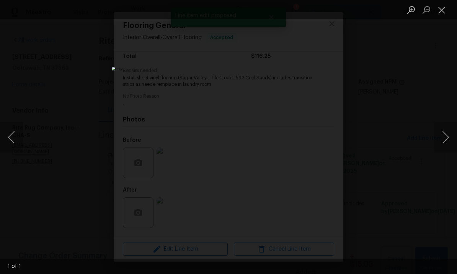
click at [409, 146] on div "Lightbox" at bounding box center [228, 137] width 457 height 274
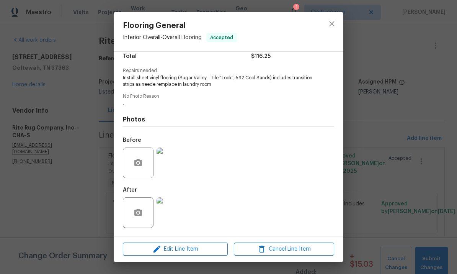
click at [391, 138] on div "Flooring General Interior Overall - Overall Flooring Accepted Vendor Rite Rug C…" at bounding box center [228, 137] width 457 height 274
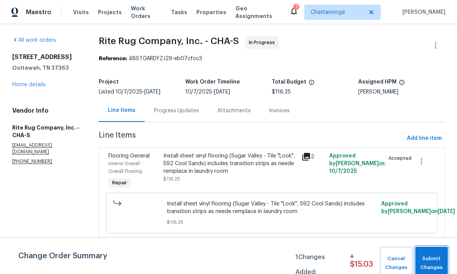
click at [429, 250] on button "Submit Changes" at bounding box center [431, 262] width 33 height 33
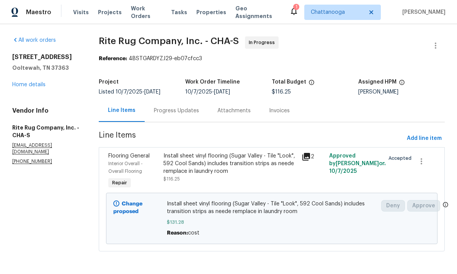
click at [31, 86] on link "Home details" at bounding box center [28, 84] width 33 height 5
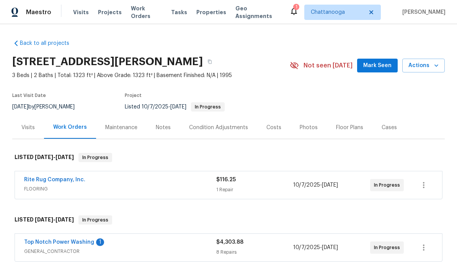
click at [70, 181] on link "Rite Rug Company, Inc." at bounding box center [54, 179] width 61 height 5
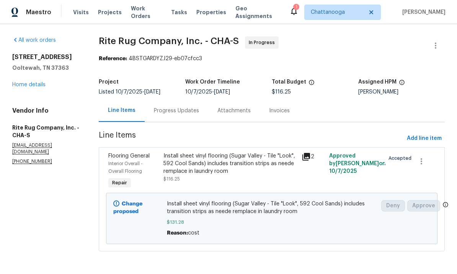
click at [34, 84] on link "Home details" at bounding box center [28, 84] width 33 height 5
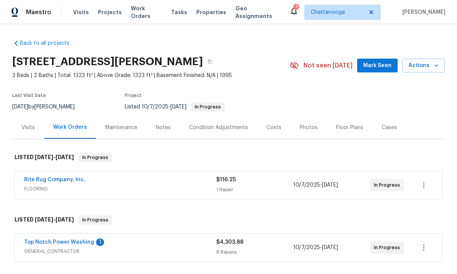
click at [73, 249] on span "GENERAL_CONTRACTOR" at bounding box center [120, 251] width 192 height 8
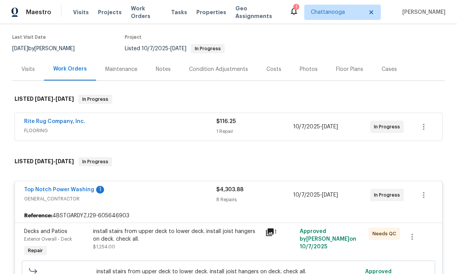
scroll to position [57, 0]
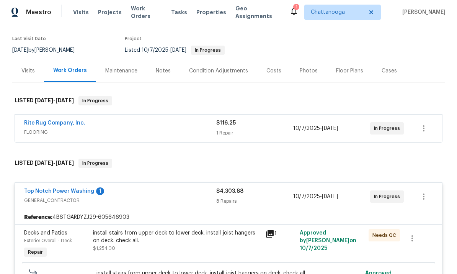
click at [82, 191] on link "Top Notch Power Washing" at bounding box center [59, 190] width 70 height 5
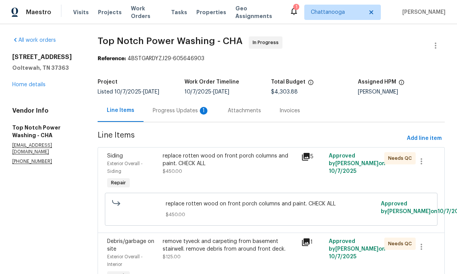
click at [183, 113] on div "Progress Updates 1" at bounding box center [181, 111] width 57 height 8
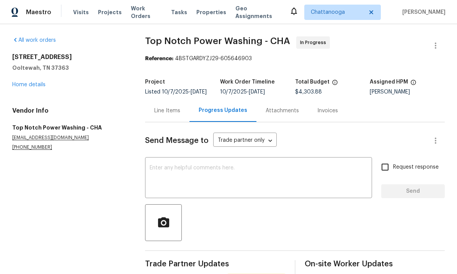
click at [173, 111] on div "Line Items" at bounding box center [167, 111] width 26 height 8
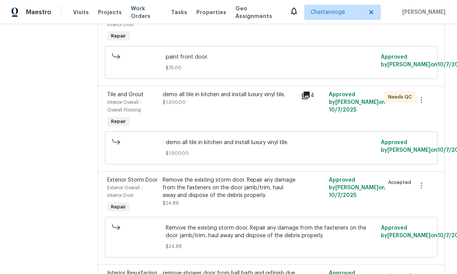
scroll to position [502, 0]
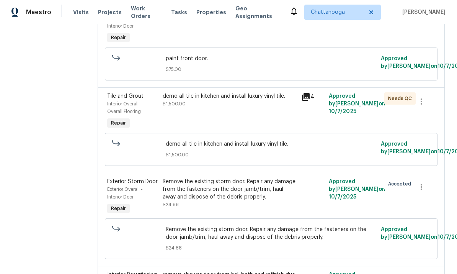
click at [269, 108] on div "demo all tile in kitchen and install luxury vinyl tile. $1,500.00" at bounding box center [230, 99] width 134 height 15
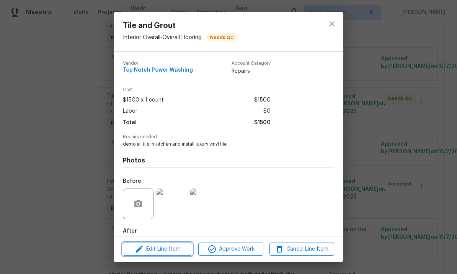
click at [177, 249] on span "Edit Line Item" at bounding box center [157, 249] width 65 height 10
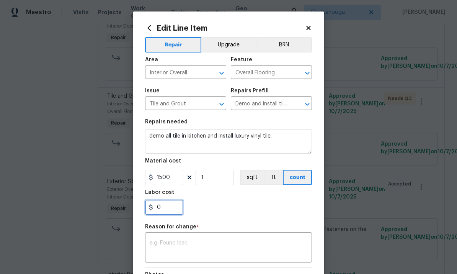
click at [175, 208] on input "0" at bounding box center [164, 206] width 38 height 15
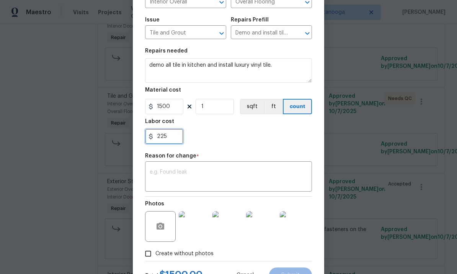
scroll to position [70, 0]
type input "225"
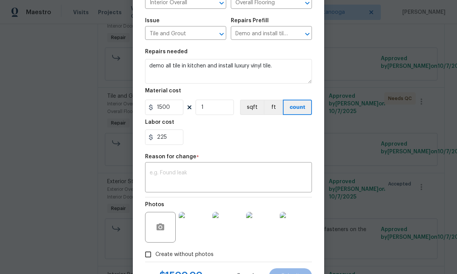
click at [226, 181] on textarea at bounding box center [229, 178] width 158 height 16
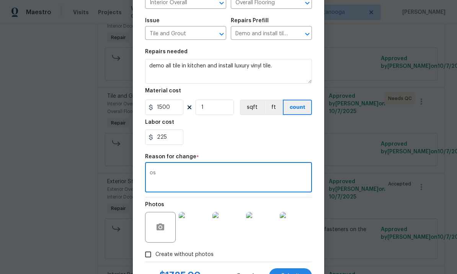
type textarea "o"
type textarea "v"
type textarea "Cost"
click at [287, 143] on div "225" at bounding box center [228, 136] width 167 height 15
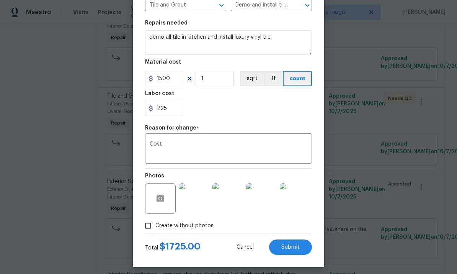
scroll to position [101, 0]
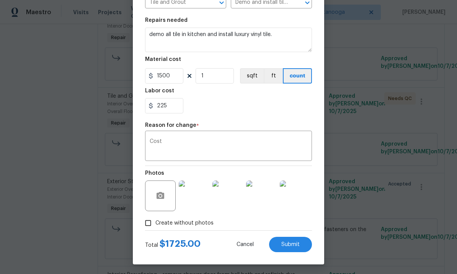
click at [299, 252] on button "Submit" at bounding box center [290, 243] width 43 height 15
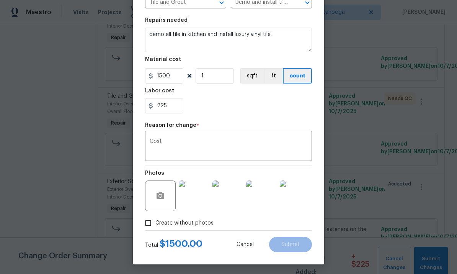
scroll to position [0, 0]
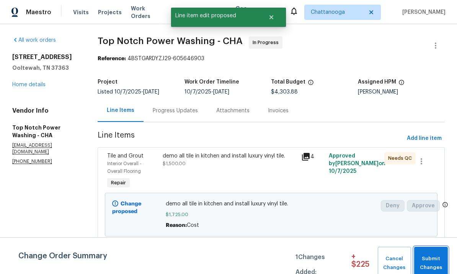
click at [430, 258] on span "Submit Changes" at bounding box center [431, 263] width 26 height 18
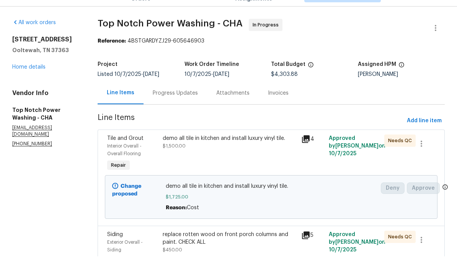
click at [35, 45] on div "All work orders [STREET_ADDRESS][PERSON_NAME] Home details Vendor Info Top Notc…" at bounding box center [45, 100] width 67 height 128
click at [43, 53] on div "[STREET_ADDRESS][PERSON_NAME] Home details" at bounding box center [45, 70] width 67 height 35
click at [41, 82] on link "Home details" at bounding box center [28, 84] width 33 height 5
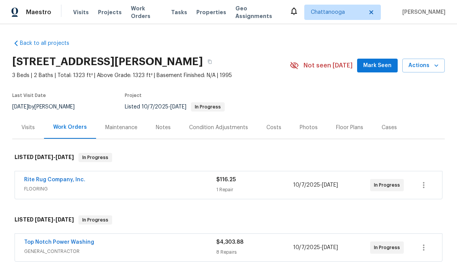
click at [270, 127] on div "Costs" at bounding box center [273, 128] width 15 height 8
